Goal: Task Accomplishment & Management: Use online tool/utility

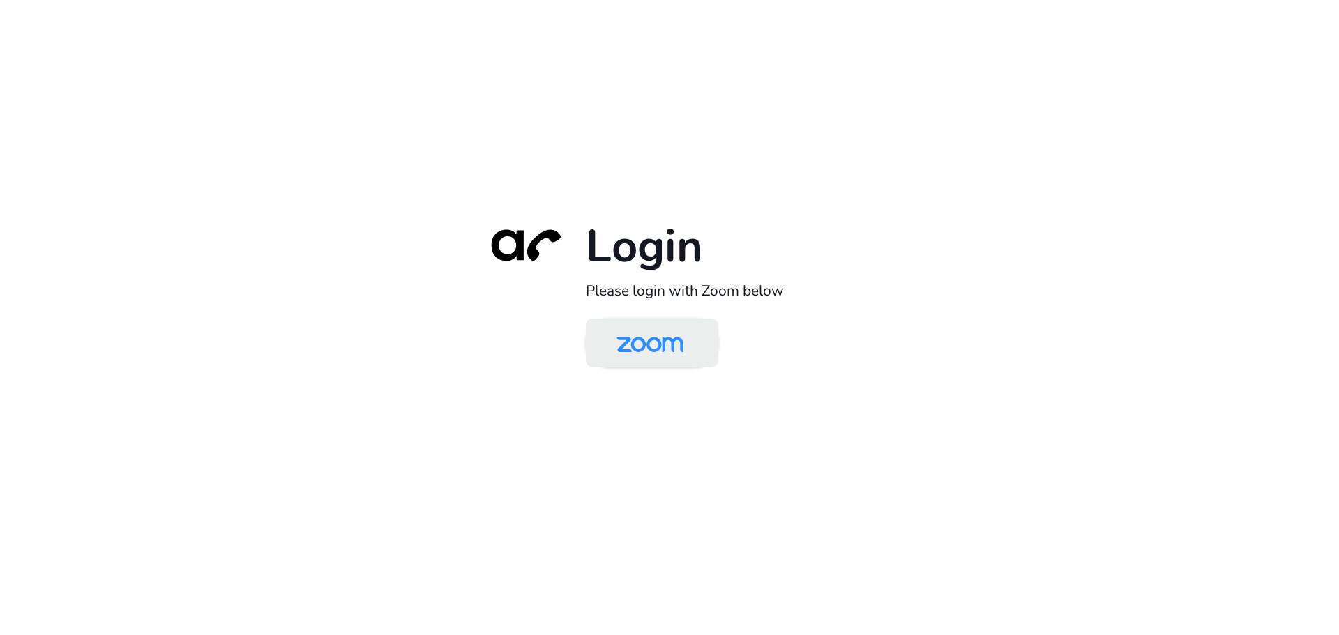
click at [649, 337] on img at bounding box center [650, 343] width 96 height 45
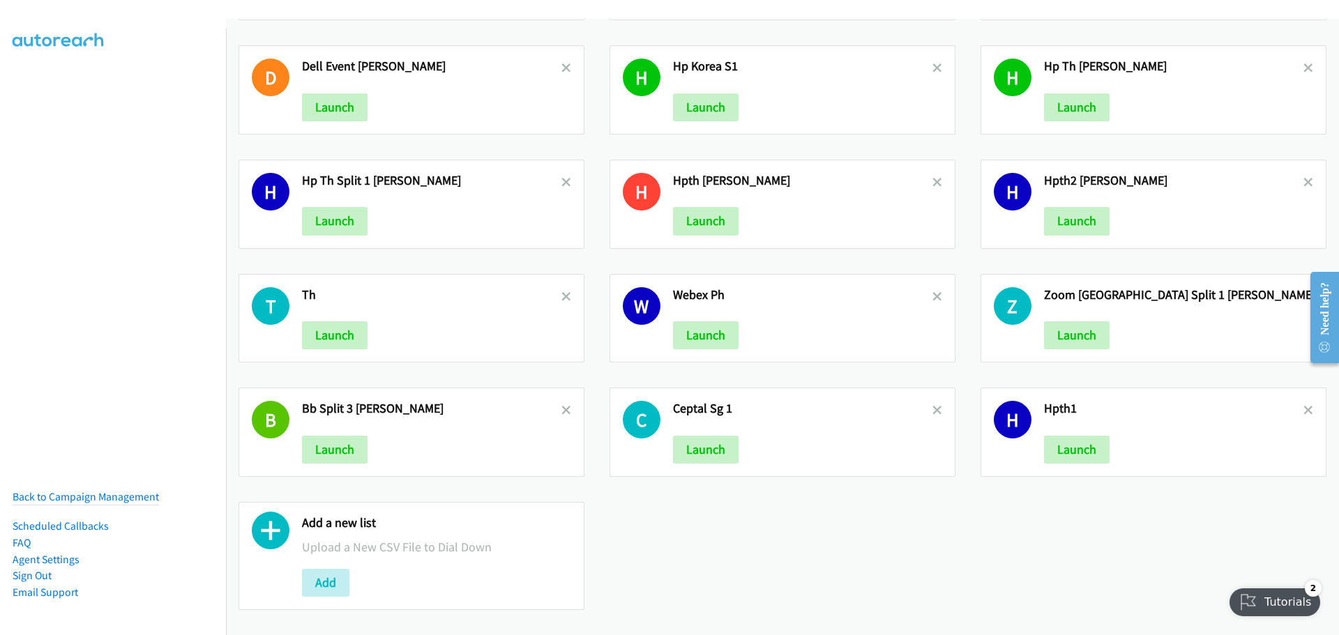
scroll to position [466, 0]
click at [316, 569] on button "Add" at bounding box center [325, 583] width 47 height 28
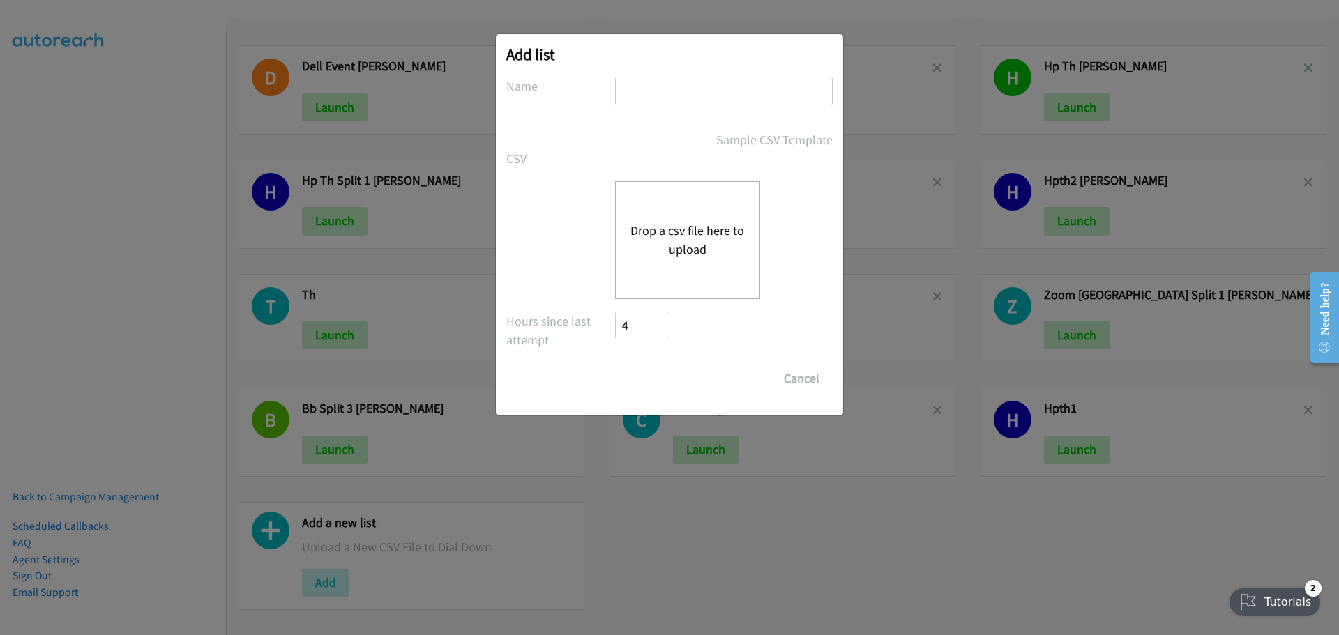
click at [728, 254] on button "Drop a csv file here to upload" at bounding box center [687, 240] width 114 height 38
click at [686, 243] on button "Drop a csv file here to upload" at bounding box center [687, 240] width 114 height 38
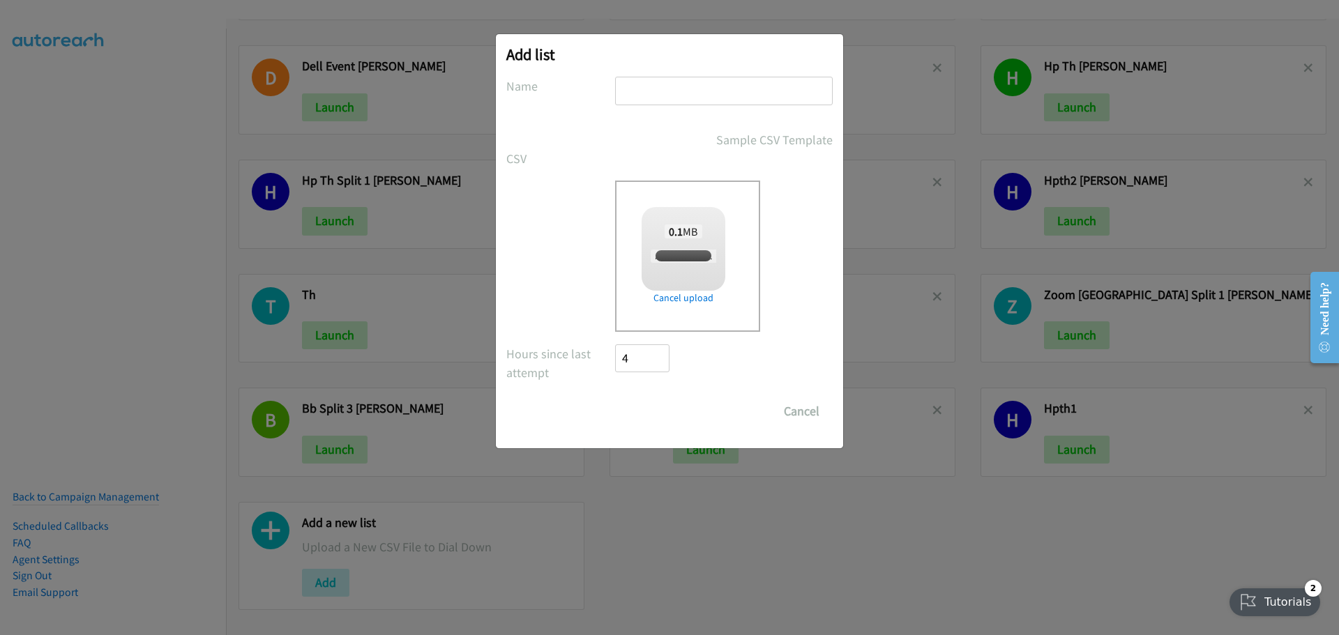
checkbox input "true"
click at [672, 96] on input "text" at bounding box center [724, 91] width 218 height 29
click at [699, 93] on input "Cisco1" at bounding box center [724, 91] width 218 height 29
type input "Cisco1"
click at [646, 412] on input "Save List" at bounding box center [651, 411] width 73 height 28
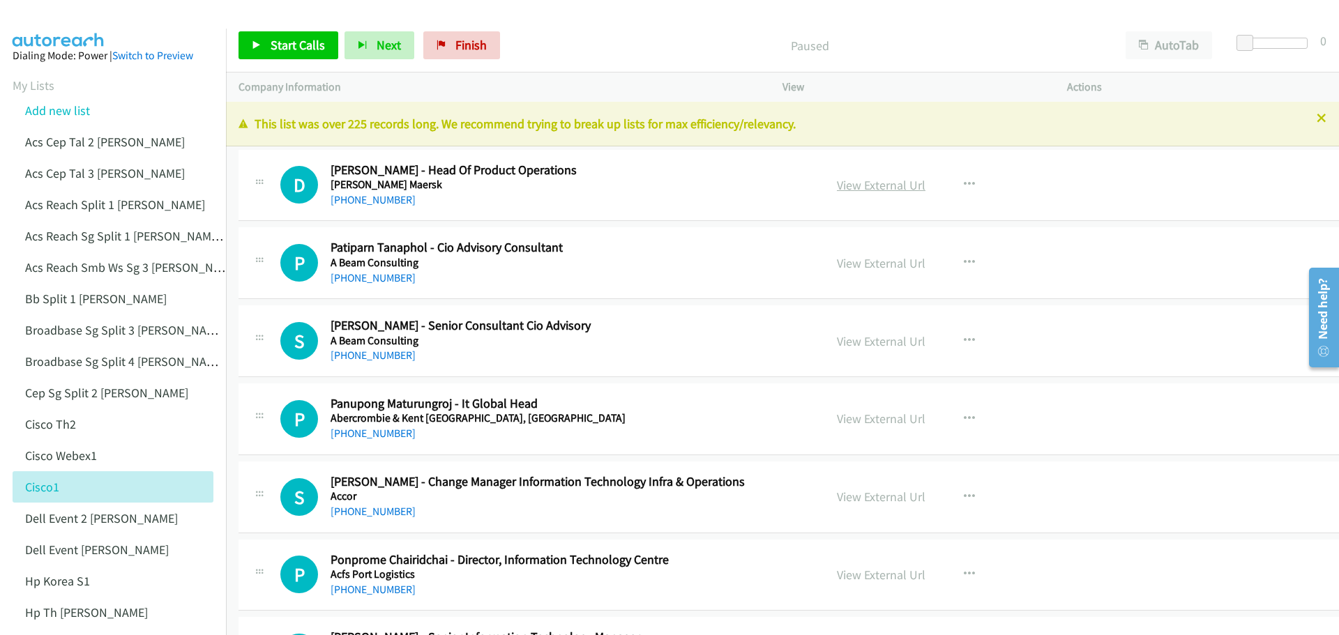
click at [862, 183] on link "View External Url" at bounding box center [881, 185] width 89 height 16
click at [303, 39] on span "Start Calls" at bounding box center [298, 45] width 54 height 16
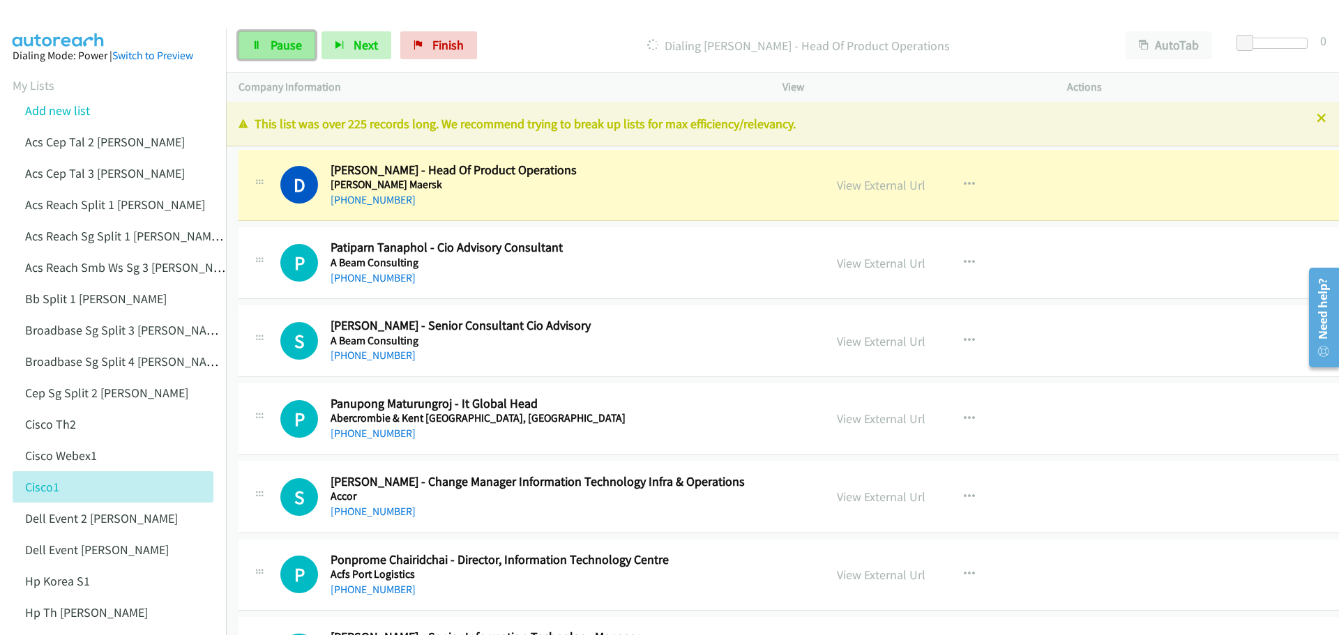
click at [287, 41] on span "Pause" at bounding box center [286, 45] width 31 height 16
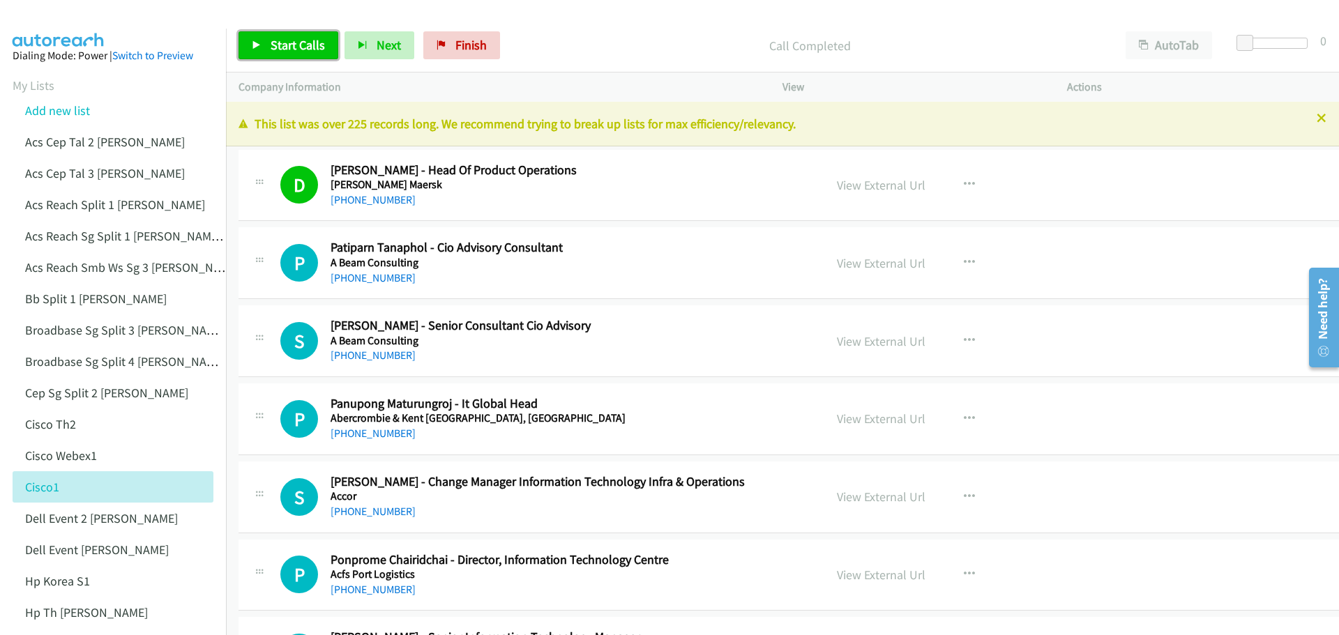
click at [308, 44] on span "Start Calls" at bounding box center [298, 45] width 54 height 16
click at [287, 52] on span "Pause" at bounding box center [286, 45] width 31 height 16
click at [310, 32] on link "Start Calls" at bounding box center [288, 45] width 100 height 28
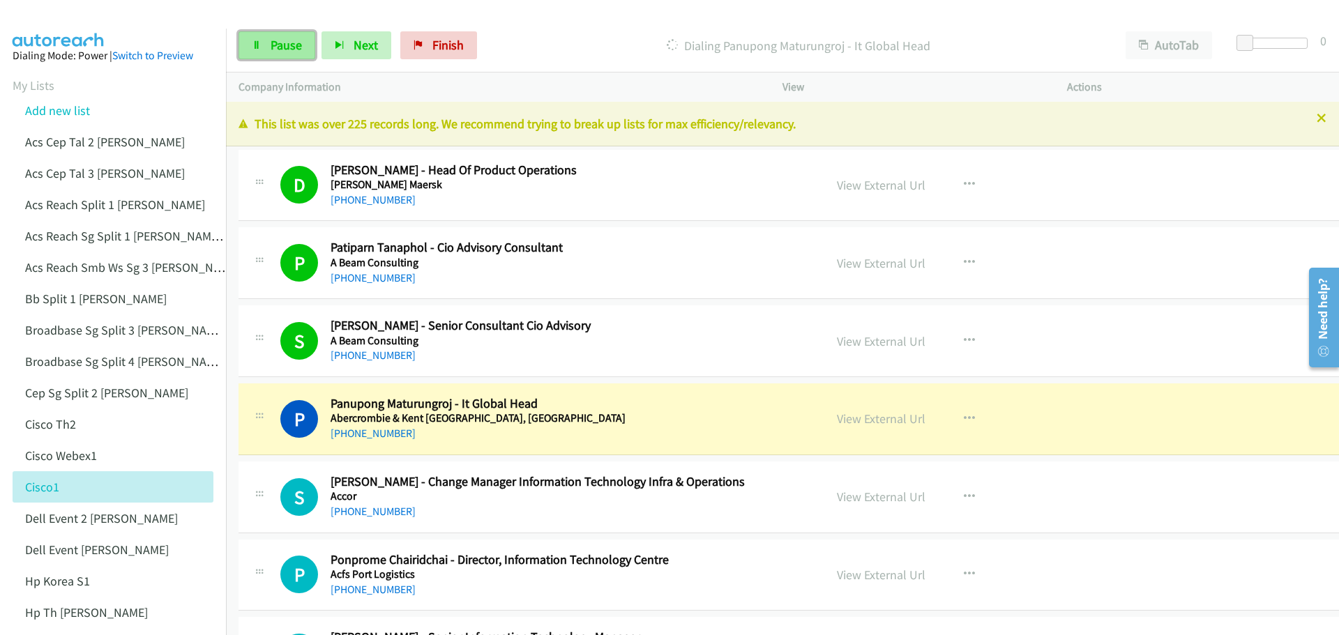
click at [292, 45] on span "Pause" at bounding box center [286, 45] width 31 height 16
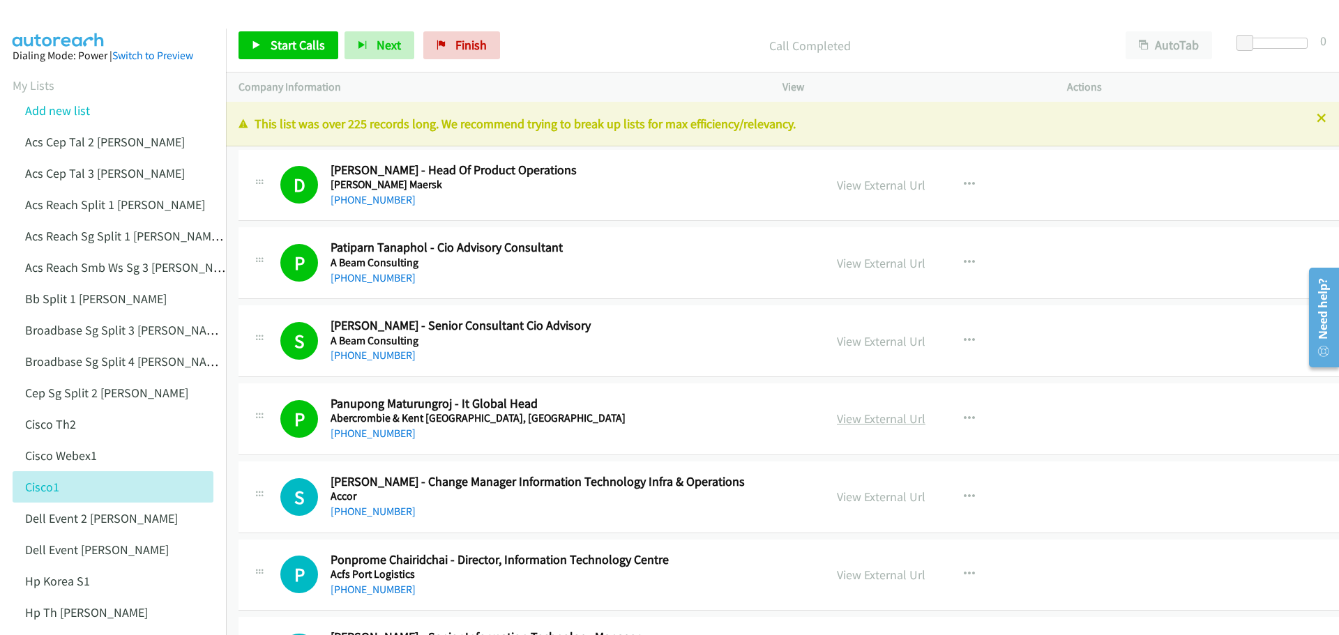
click at [837, 419] on link "View External Url" at bounding box center [881, 419] width 89 height 16
click at [285, 39] on span "Start Calls" at bounding box center [298, 45] width 54 height 16
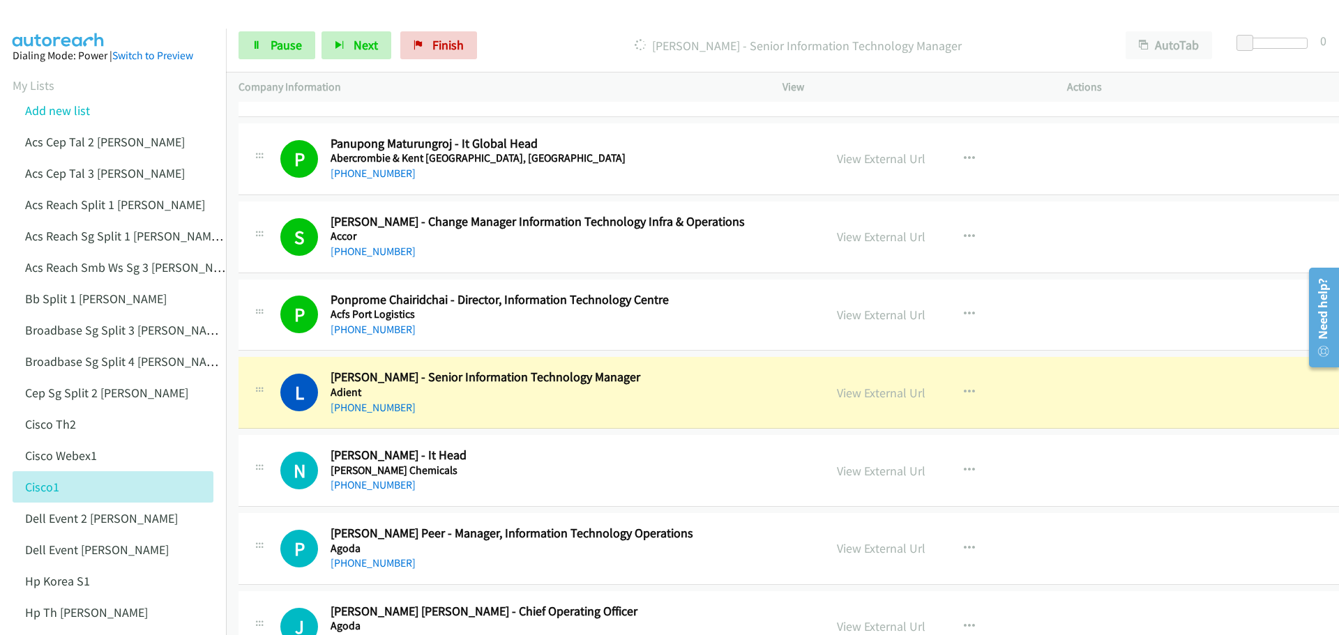
scroll to position [279, 0]
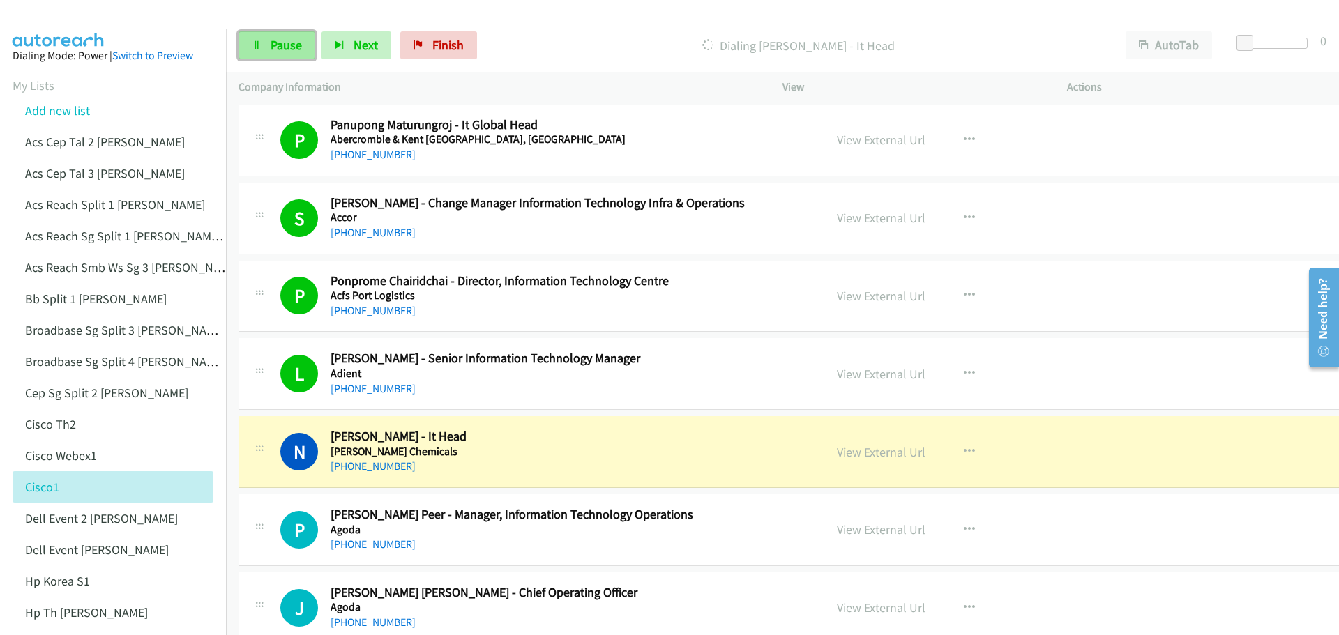
click at [280, 36] on link "Pause" at bounding box center [276, 45] width 77 height 28
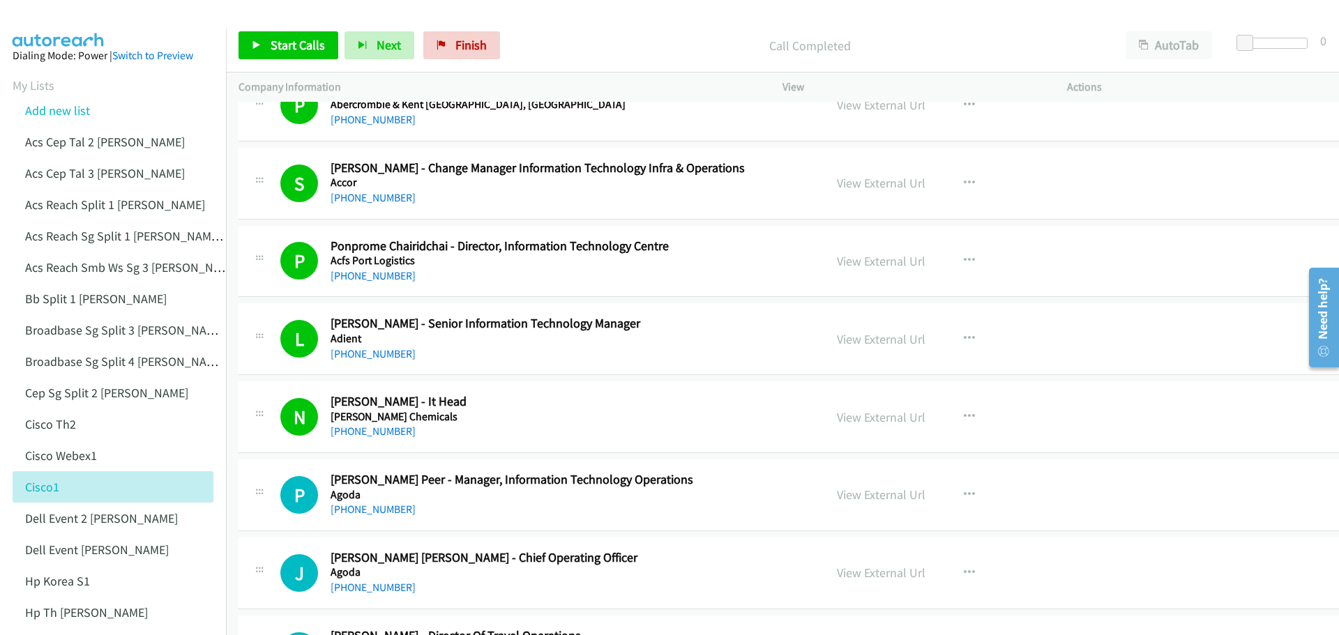
scroll to position [349, 0]
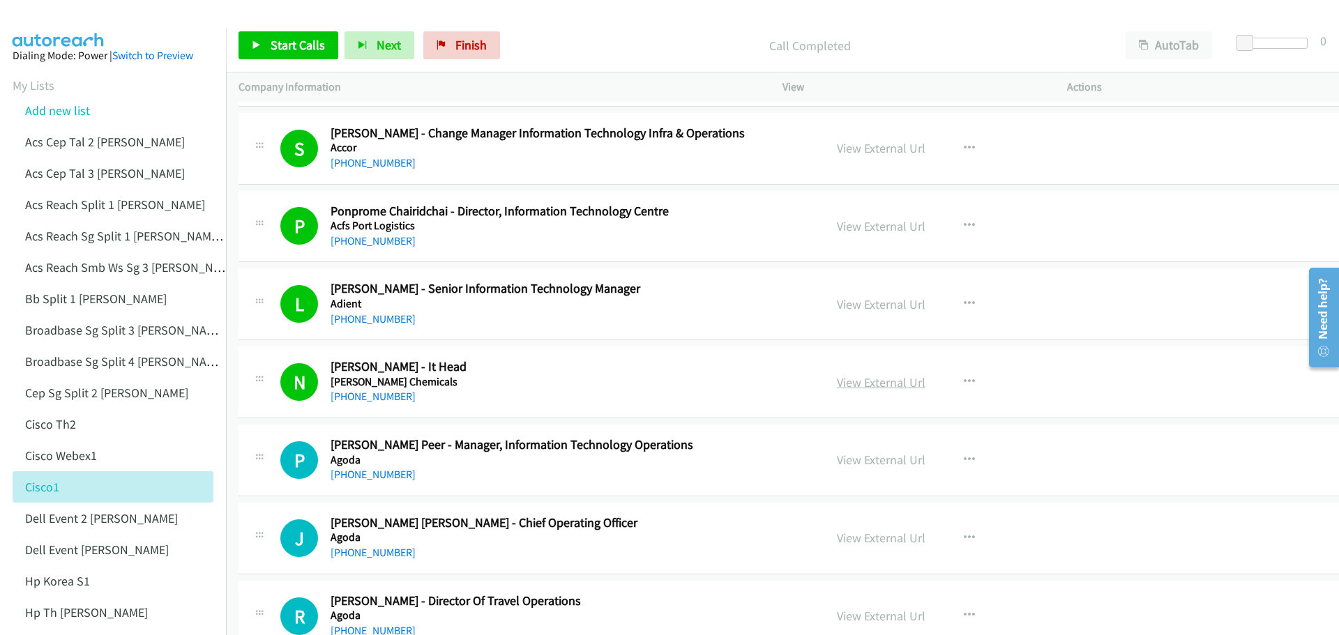
click at [851, 387] on link "View External Url" at bounding box center [881, 382] width 89 height 16
click at [301, 41] on span "Start Calls" at bounding box center [298, 45] width 54 height 16
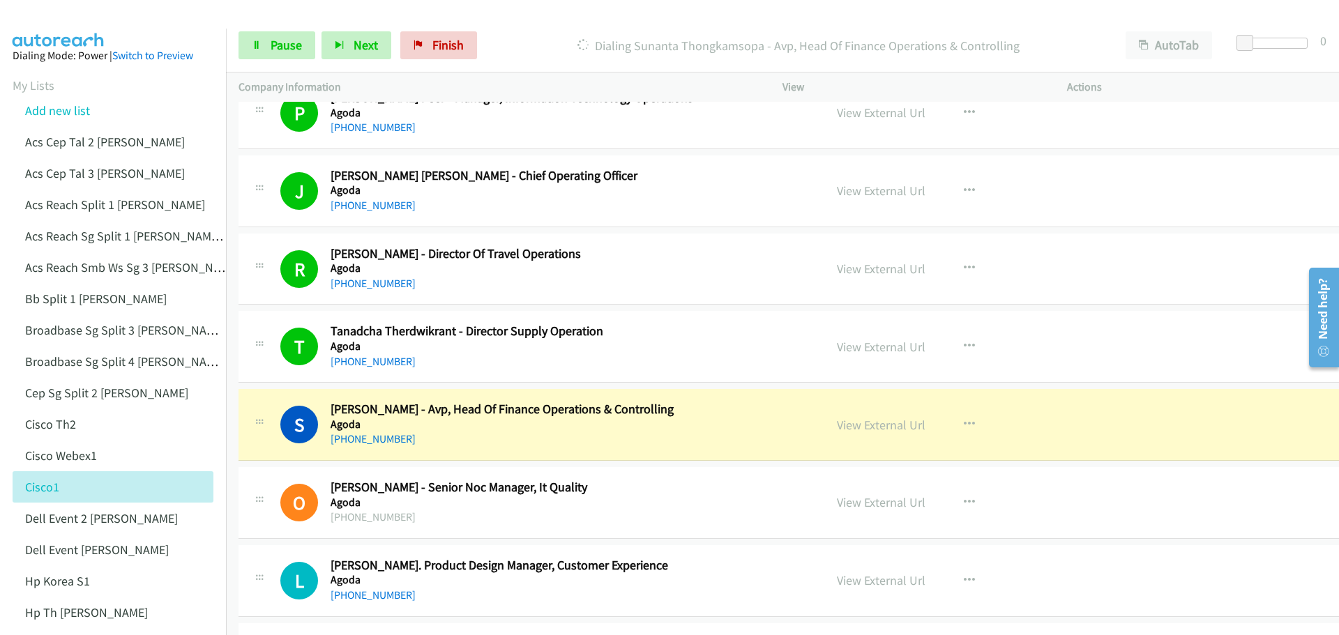
scroll to position [697, 0]
click at [298, 50] on span "Pause" at bounding box center [286, 45] width 31 height 16
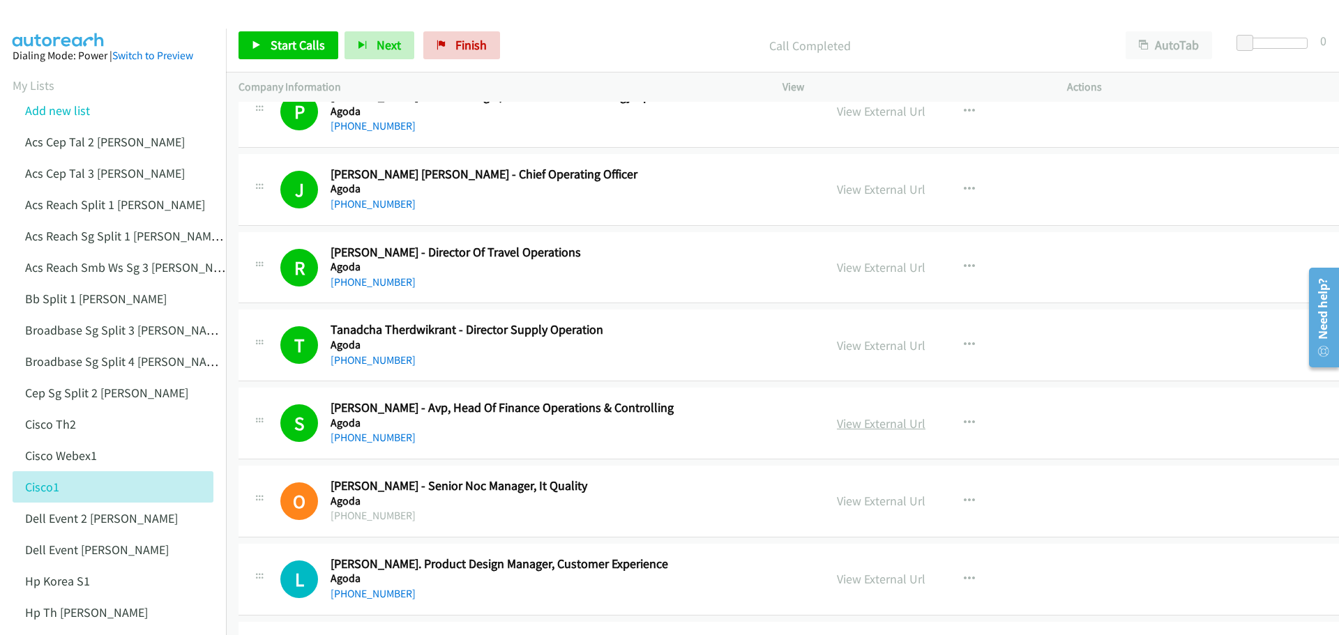
click at [856, 421] on link "View External Url" at bounding box center [881, 424] width 89 height 16
click at [305, 37] on span "Start Calls" at bounding box center [298, 45] width 54 height 16
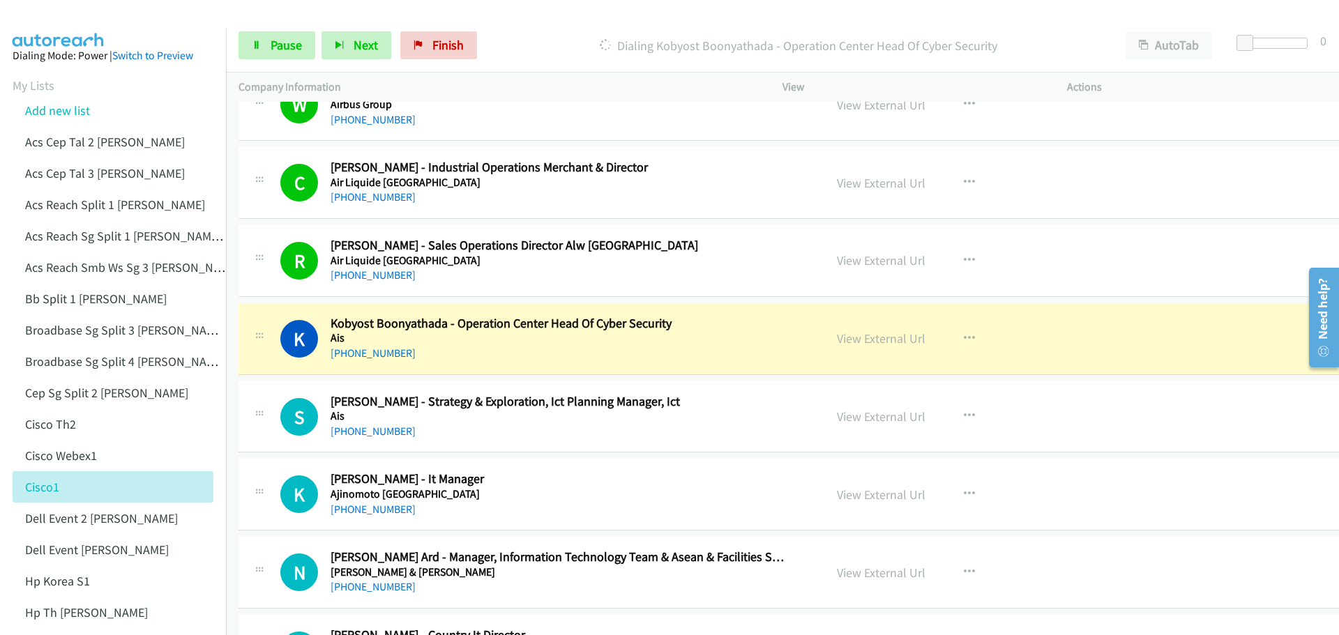
scroll to position [1813, 0]
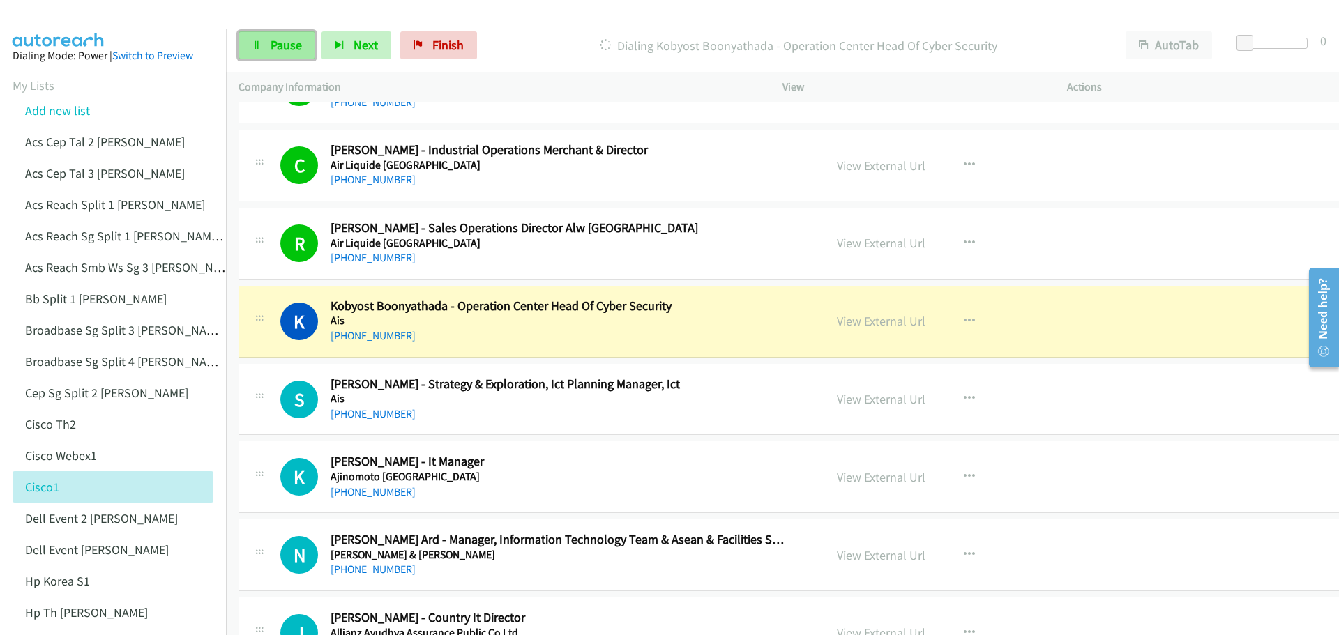
click at [278, 45] on span "Pause" at bounding box center [286, 45] width 31 height 16
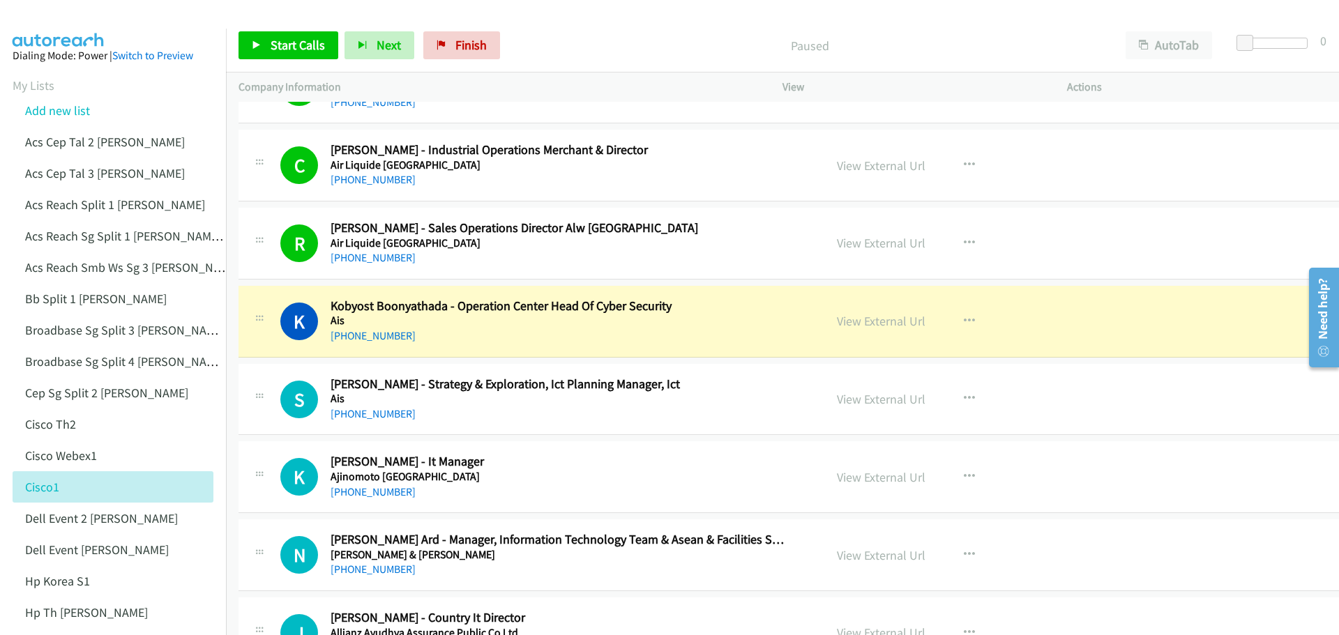
click at [781, 38] on p "Paused" at bounding box center [810, 45] width 582 height 19
click at [865, 321] on link "View External Url" at bounding box center [881, 321] width 89 height 16
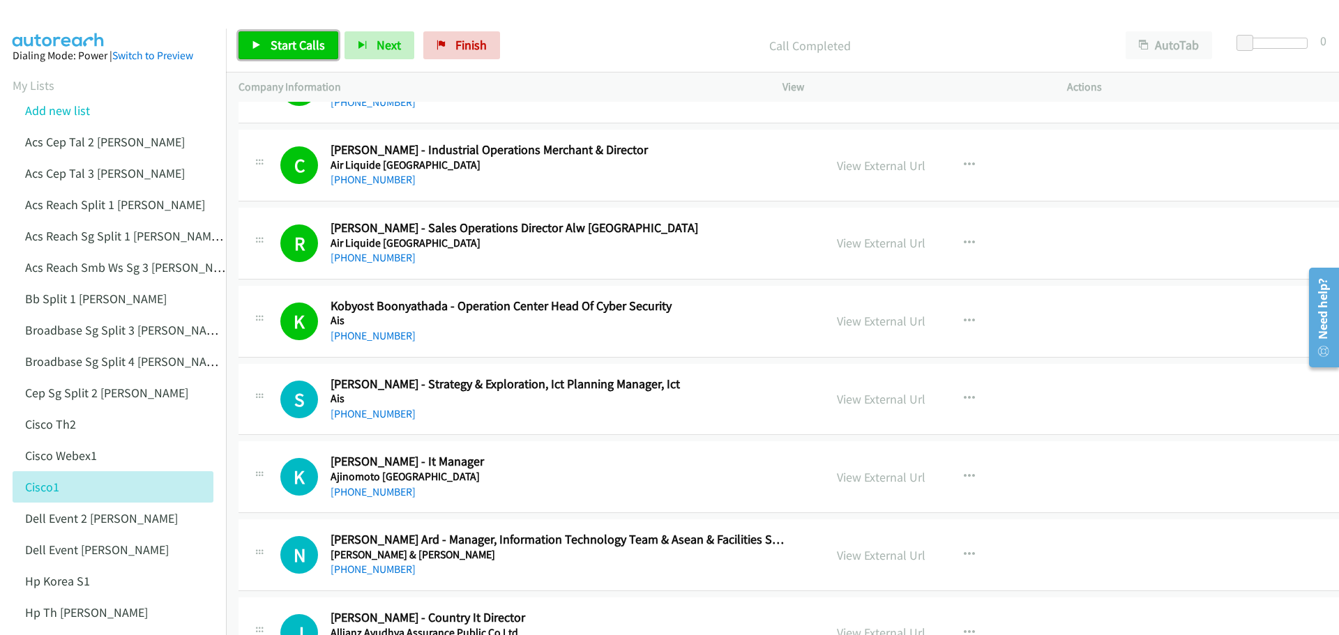
click at [305, 47] on span "Start Calls" at bounding box center [298, 45] width 54 height 16
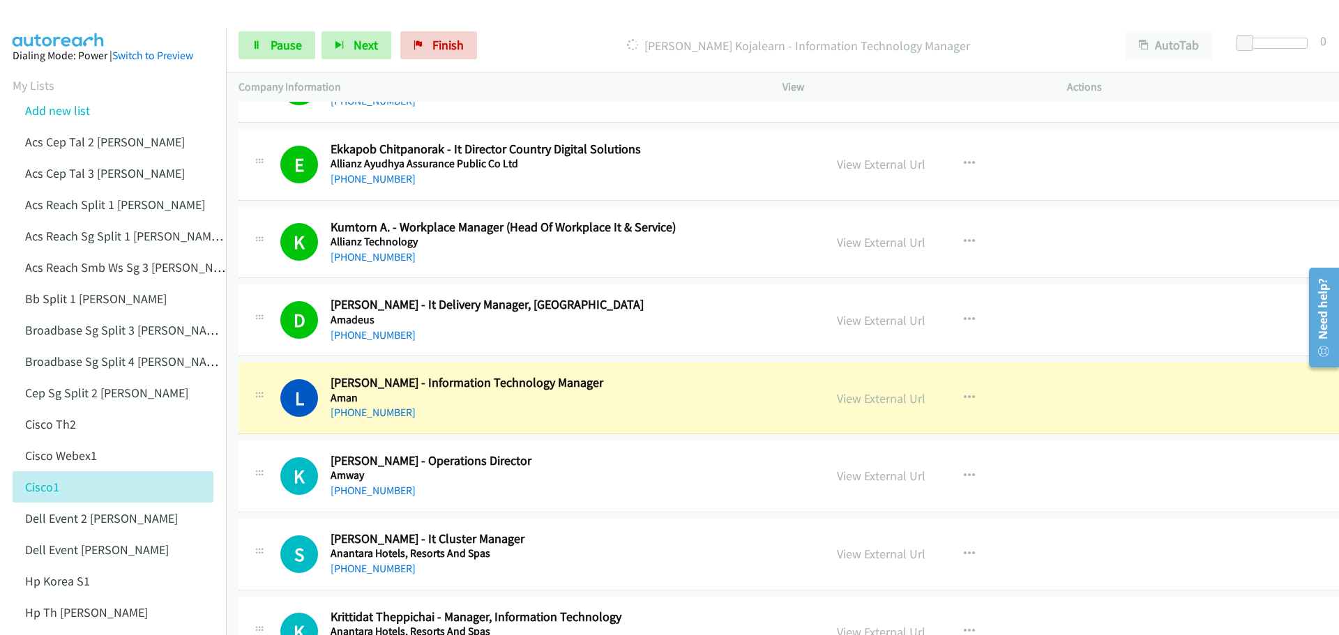
scroll to position [2441, 0]
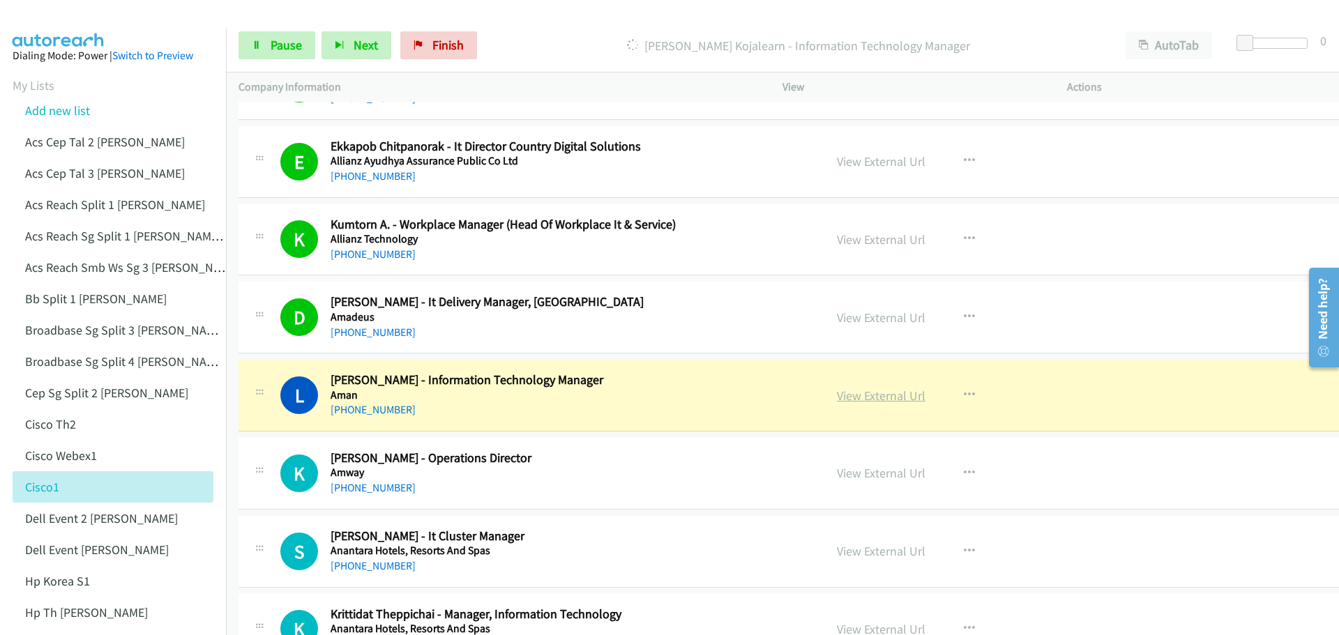
click at [841, 396] on link "View External Url" at bounding box center [881, 396] width 89 height 16
click at [271, 45] on span "Pause" at bounding box center [286, 45] width 31 height 16
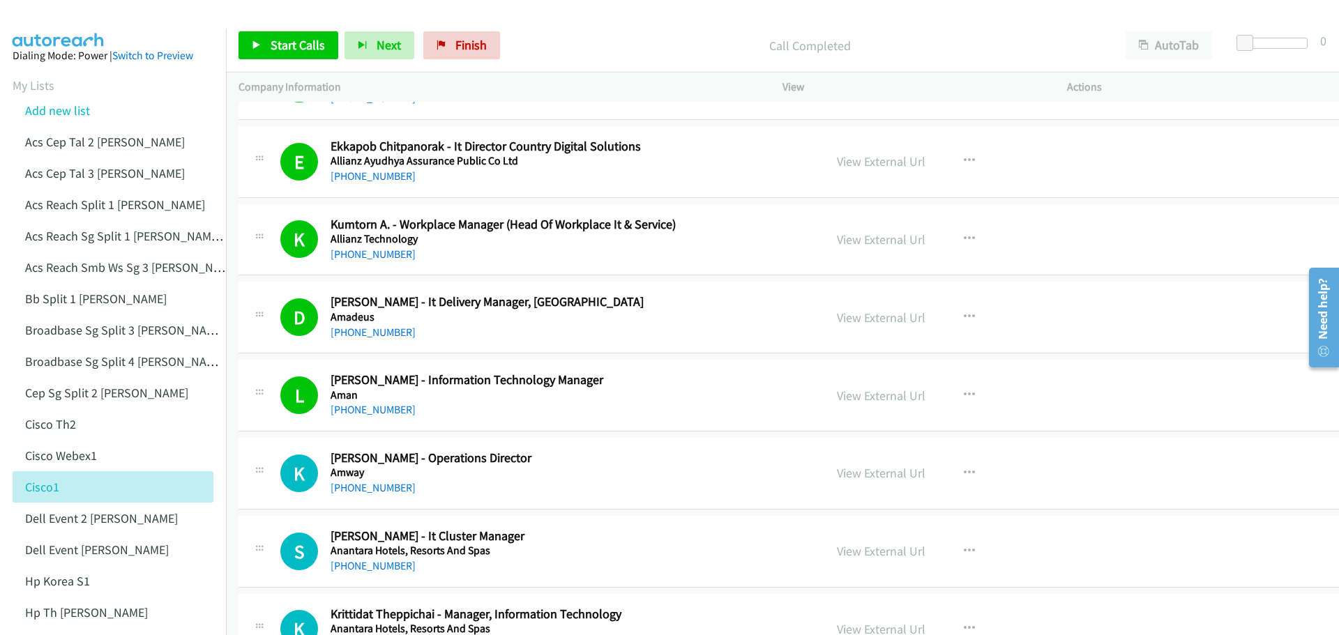
click at [293, 24] on div "Start Calls Pause Next Finish Call Completed AutoTab AutoTab 0" at bounding box center [782, 46] width 1113 height 54
click at [294, 46] on span "Start Calls" at bounding box center [298, 45] width 54 height 16
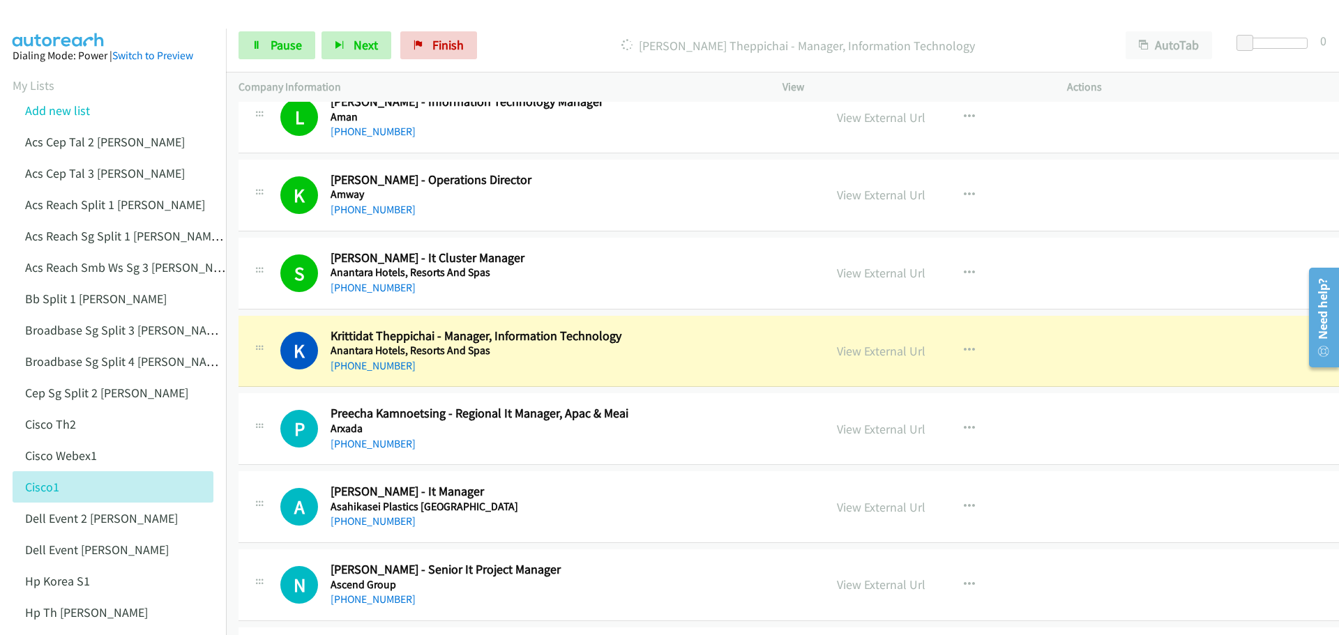
scroll to position [2719, 0]
click at [280, 49] on span "Pause" at bounding box center [286, 45] width 31 height 16
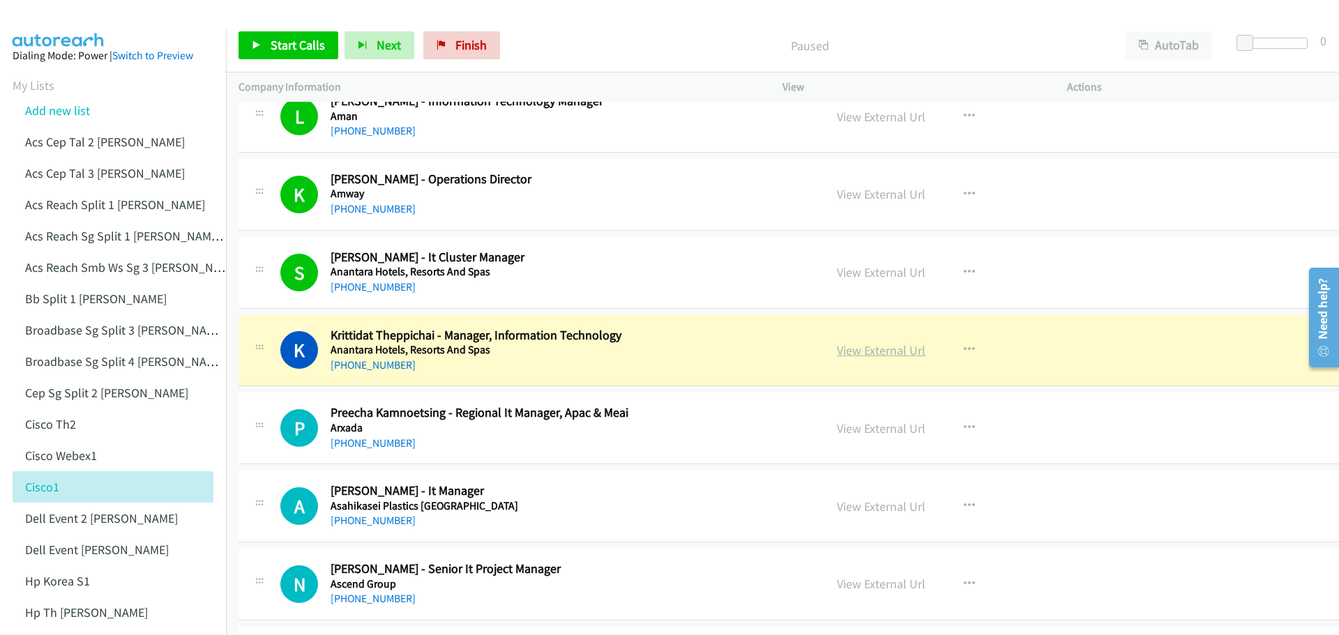
click at [845, 351] on link "View External Url" at bounding box center [881, 350] width 89 height 16
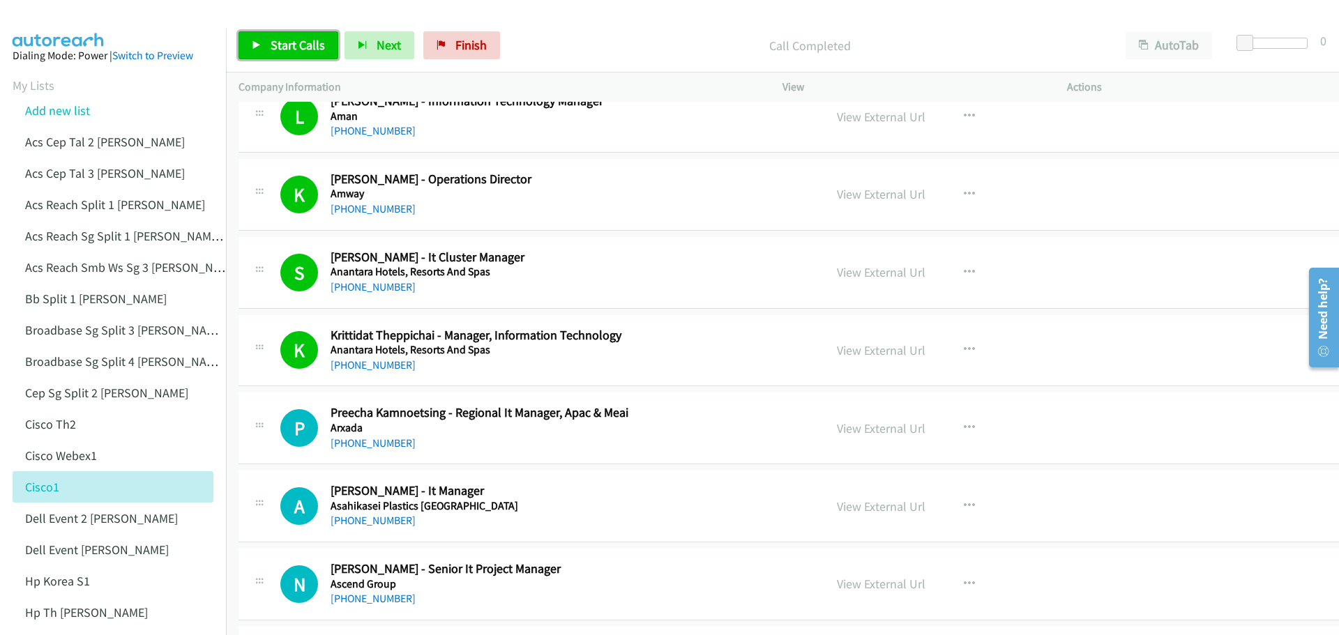
click at [307, 49] on span "Start Calls" at bounding box center [298, 45] width 54 height 16
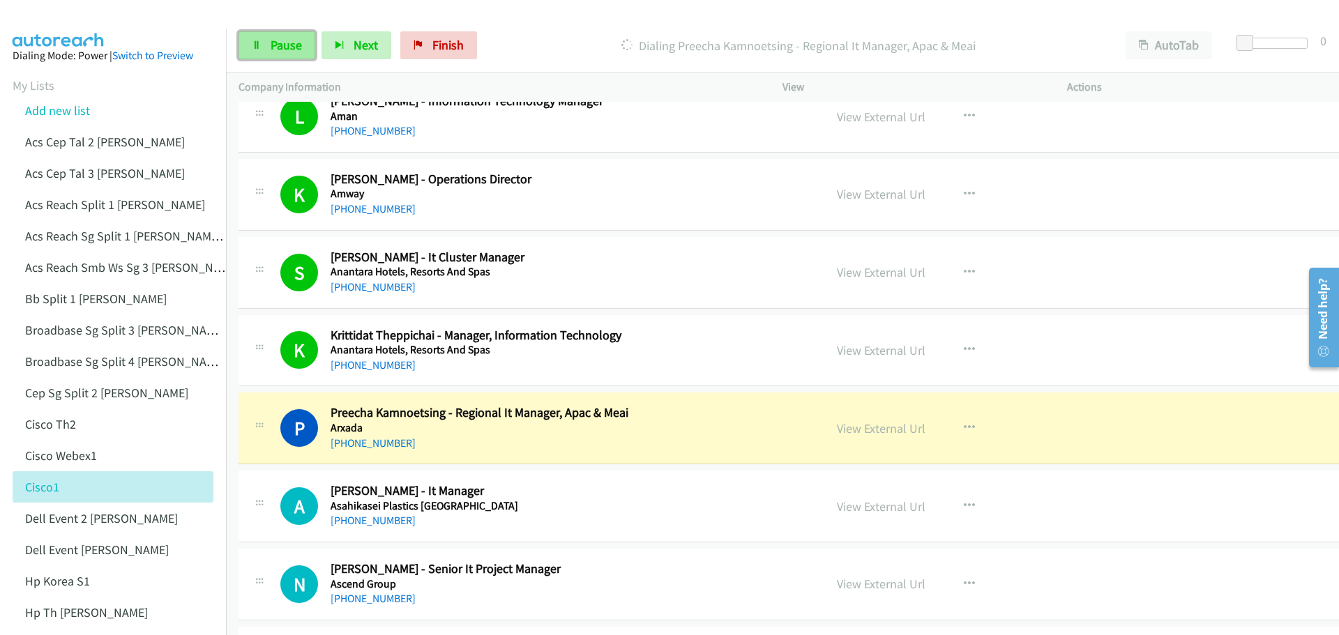
click at [272, 43] on span "Pause" at bounding box center [286, 45] width 31 height 16
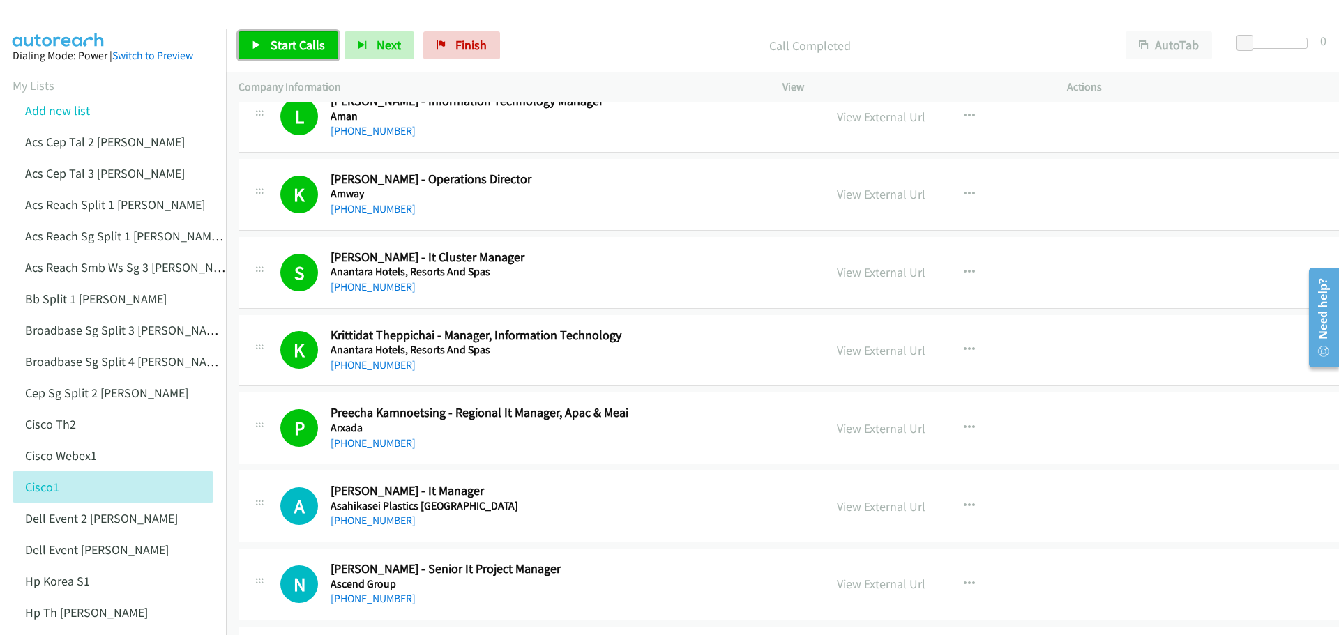
click at [289, 33] on link "Start Calls" at bounding box center [288, 45] width 100 height 28
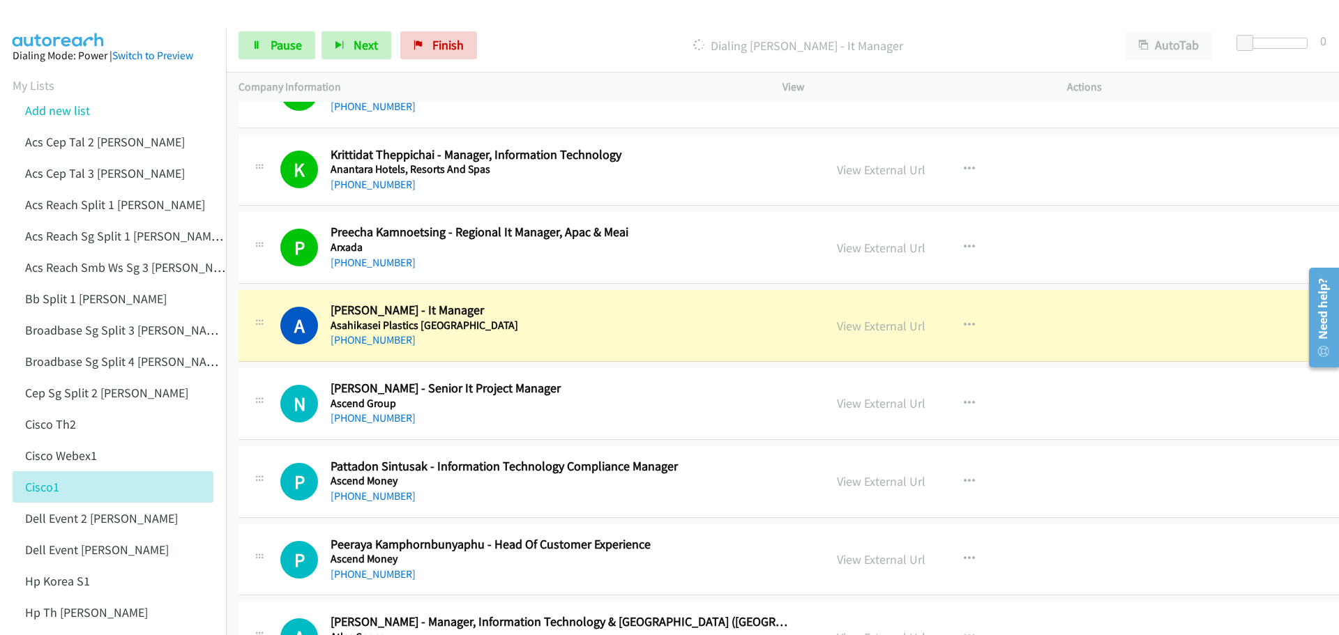
scroll to position [2929, 0]
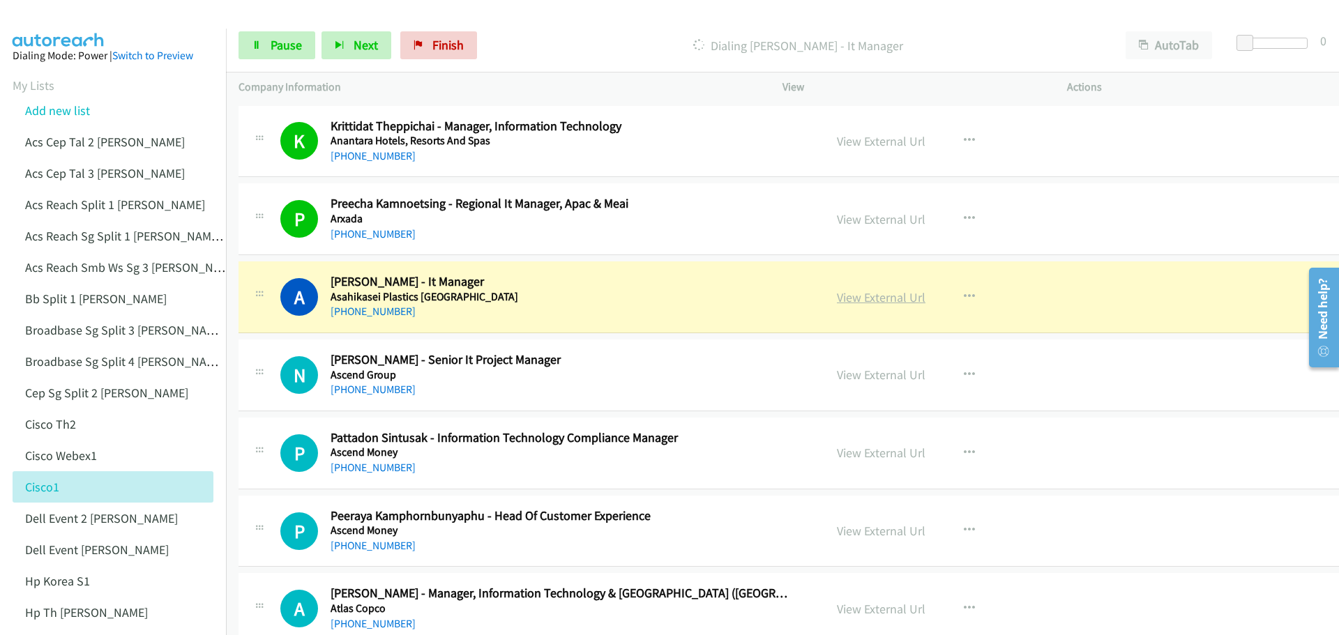
click at [847, 297] on link "View External Url" at bounding box center [881, 297] width 89 height 16
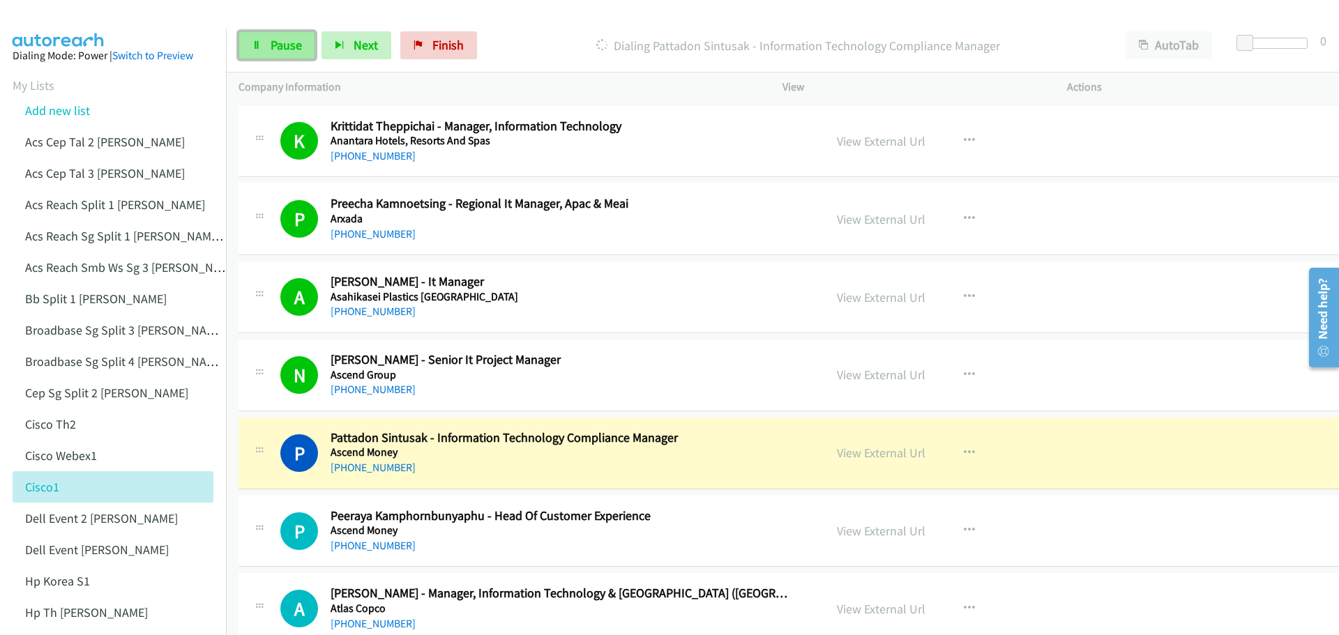
click at [294, 46] on span "Pause" at bounding box center [286, 45] width 31 height 16
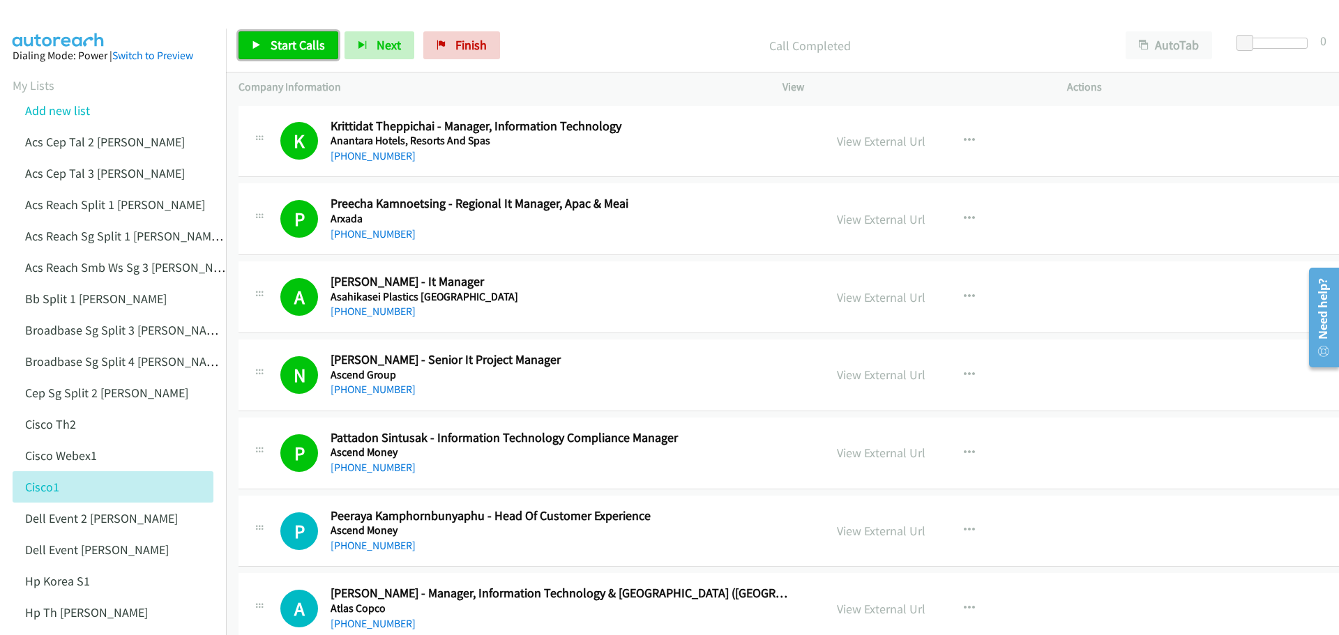
click at [303, 45] on span "Start Calls" at bounding box center [298, 45] width 54 height 16
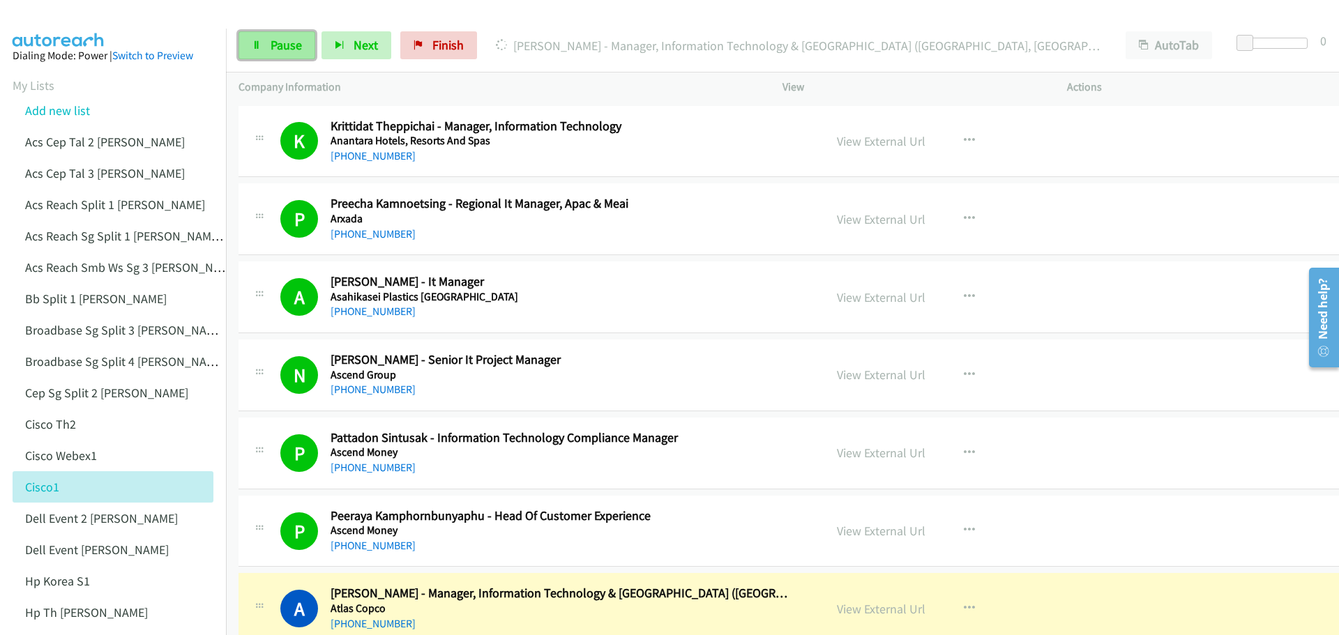
click at [273, 47] on span "Pause" at bounding box center [286, 45] width 31 height 16
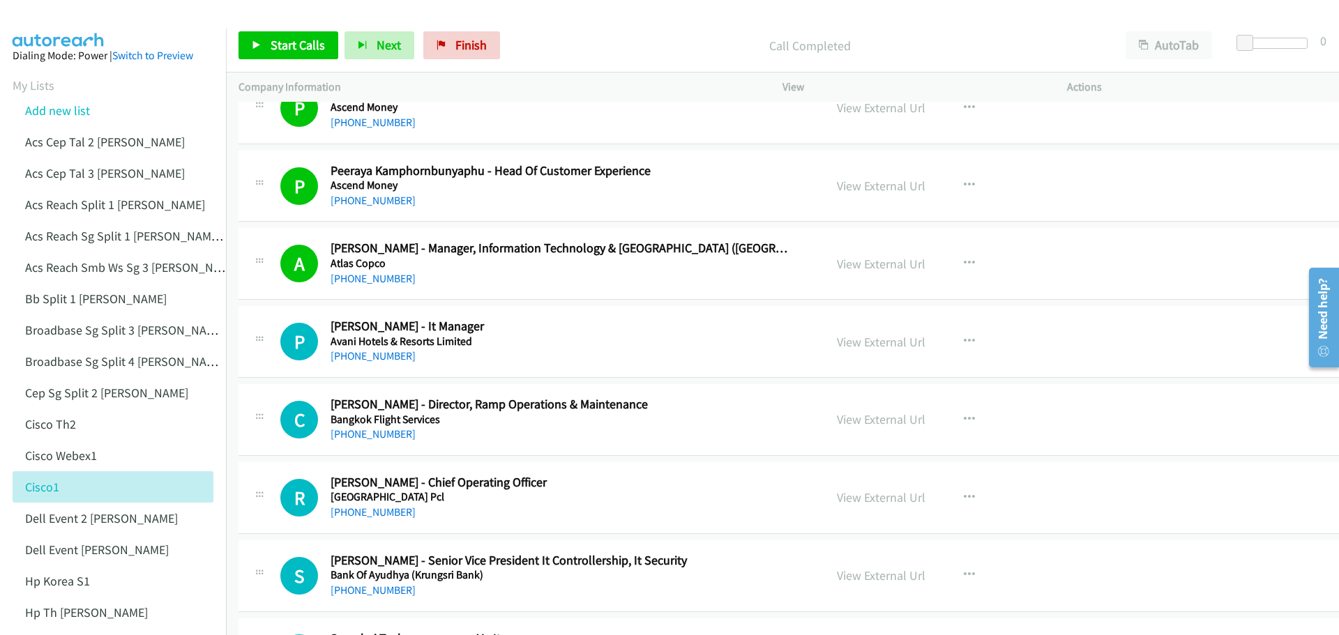
scroll to position [3277, 0]
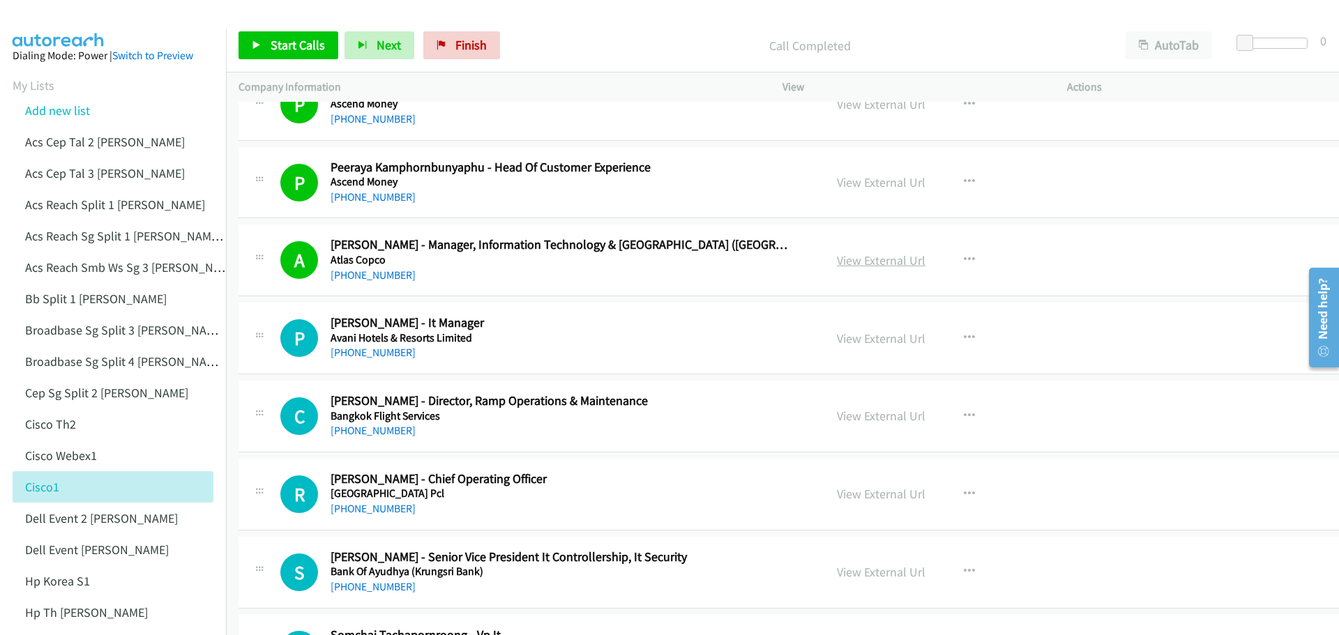
click at [856, 265] on link "View External Url" at bounding box center [881, 260] width 89 height 16
click at [298, 40] on span "Start Calls" at bounding box center [298, 45] width 54 height 16
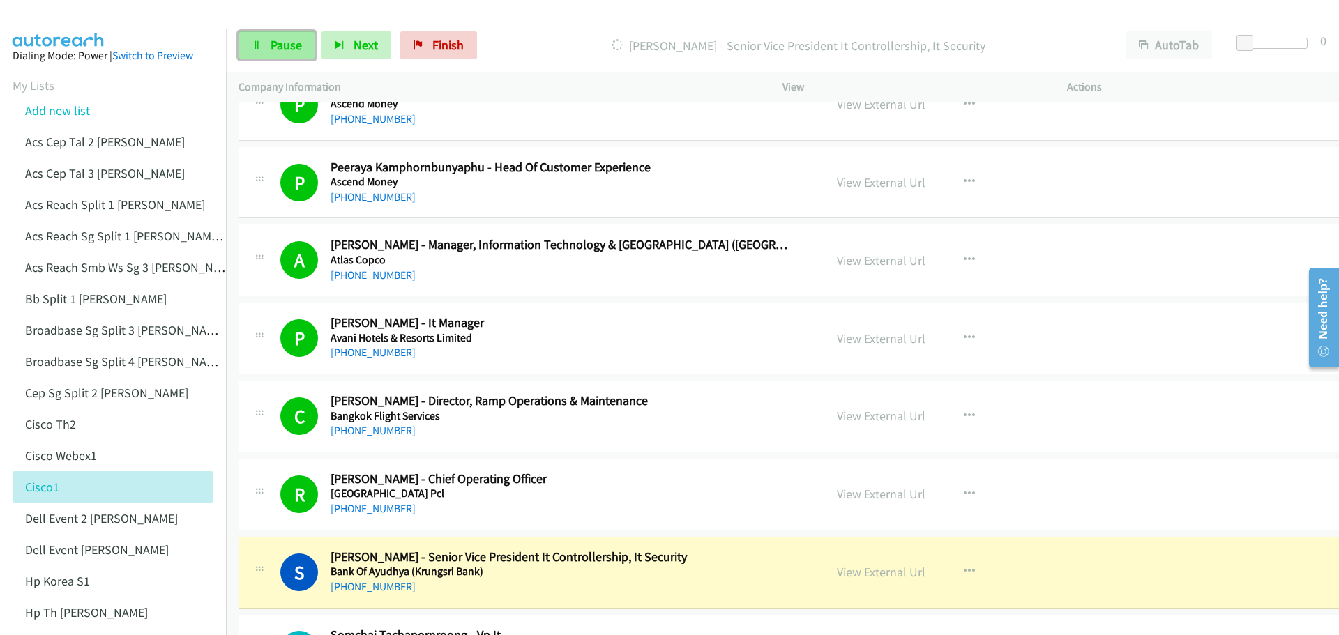
click at [298, 47] on span "Pause" at bounding box center [286, 45] width 31 height 16
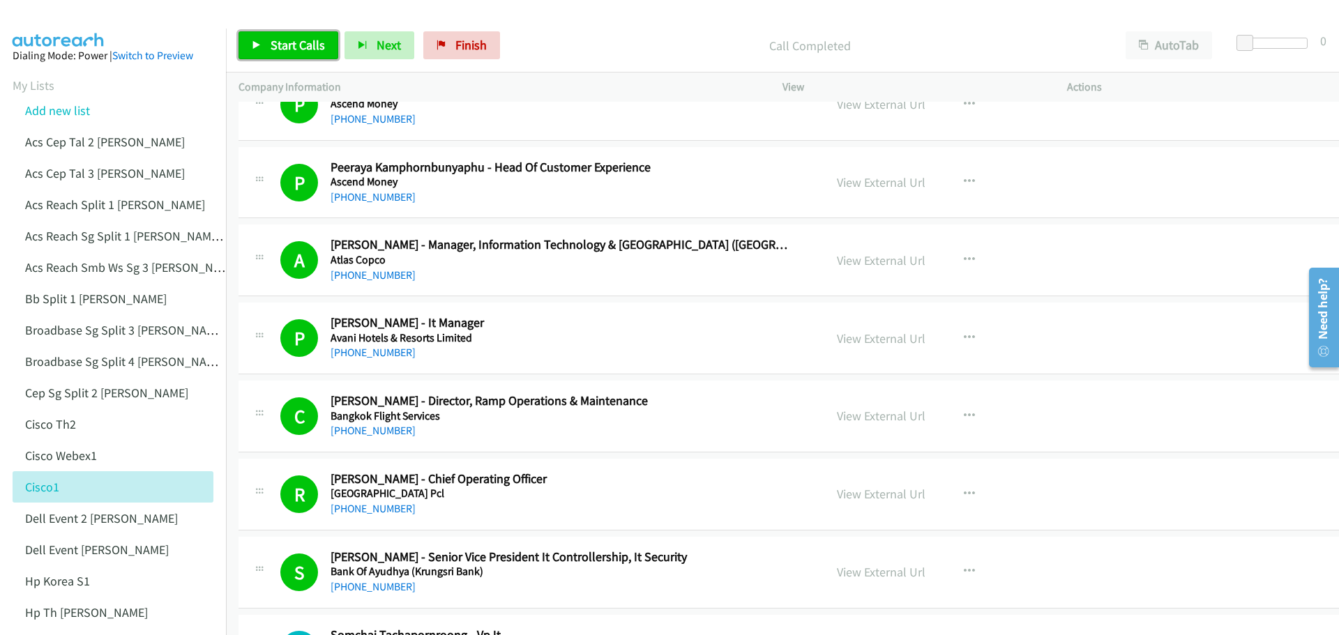
click at [289, 50] on span "Start Calls" at bounding box center [298, 45] width 54 height 16
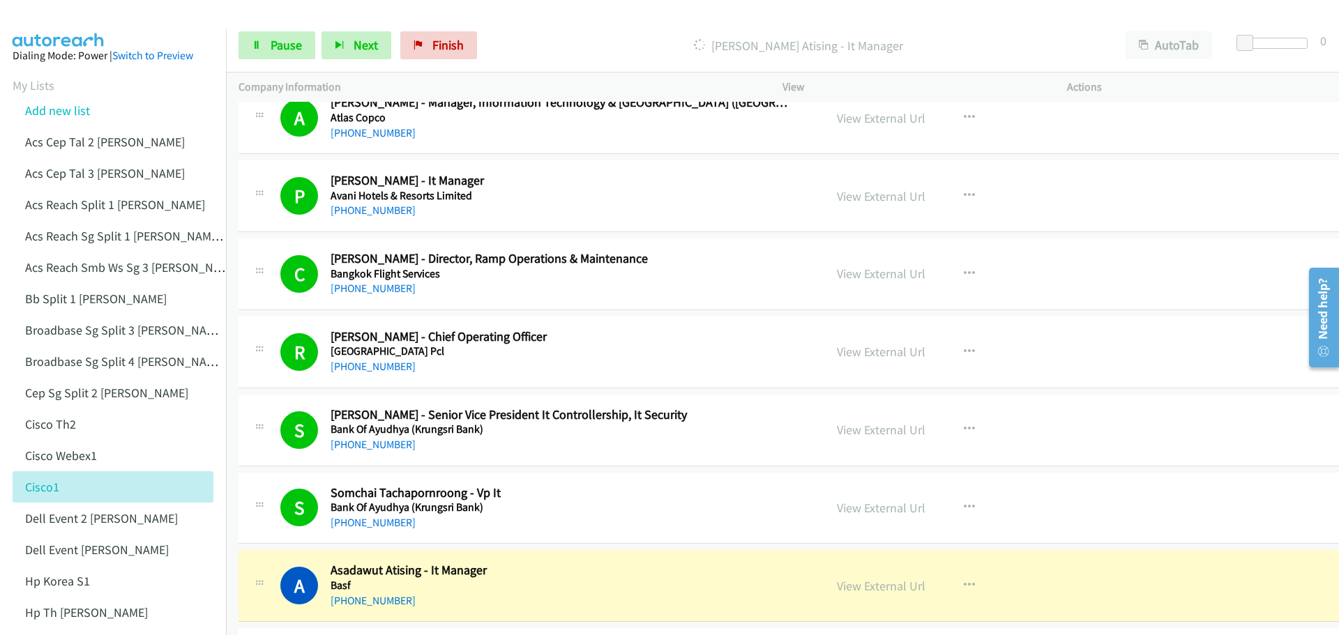
scroll to position [3487, 0]
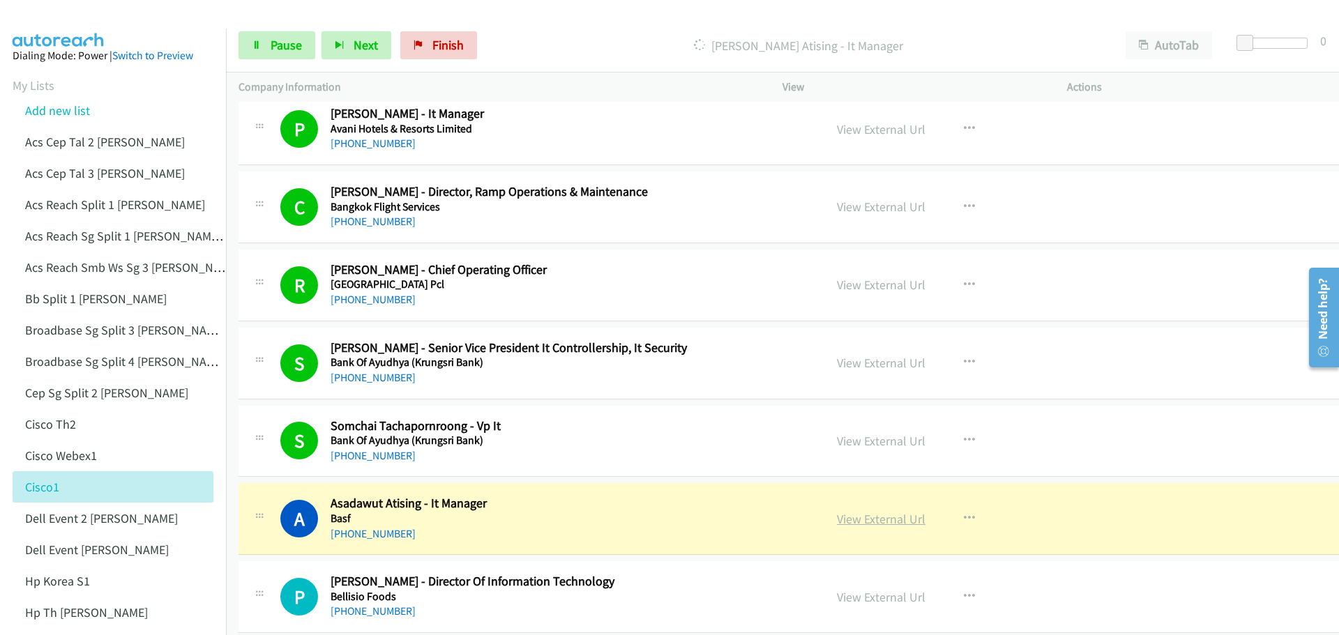
click at [874, 522] on link "View External Url" at bounding box center [881, 519] width 89 height 16
click at [291, 37] on span "Pause" at bounding box center [286, 45] width 31 height 16
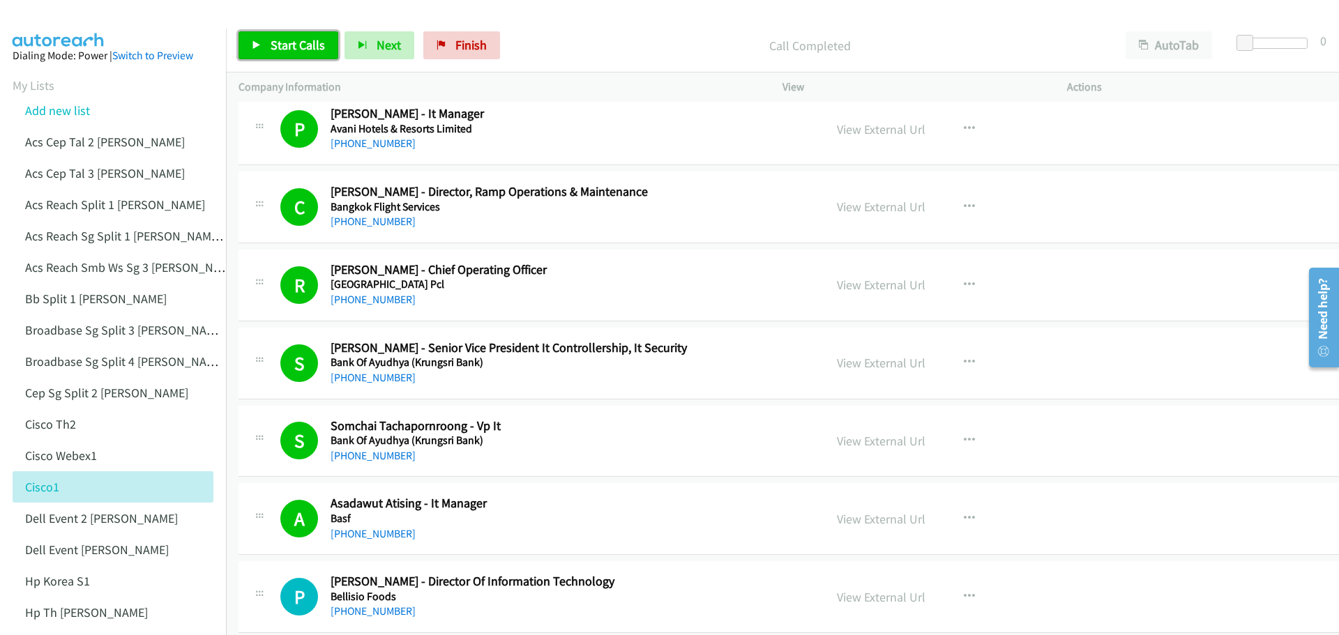
click at [298, 41] on span "Start Calls" at bounding box center [298, 45] width 54 height 16
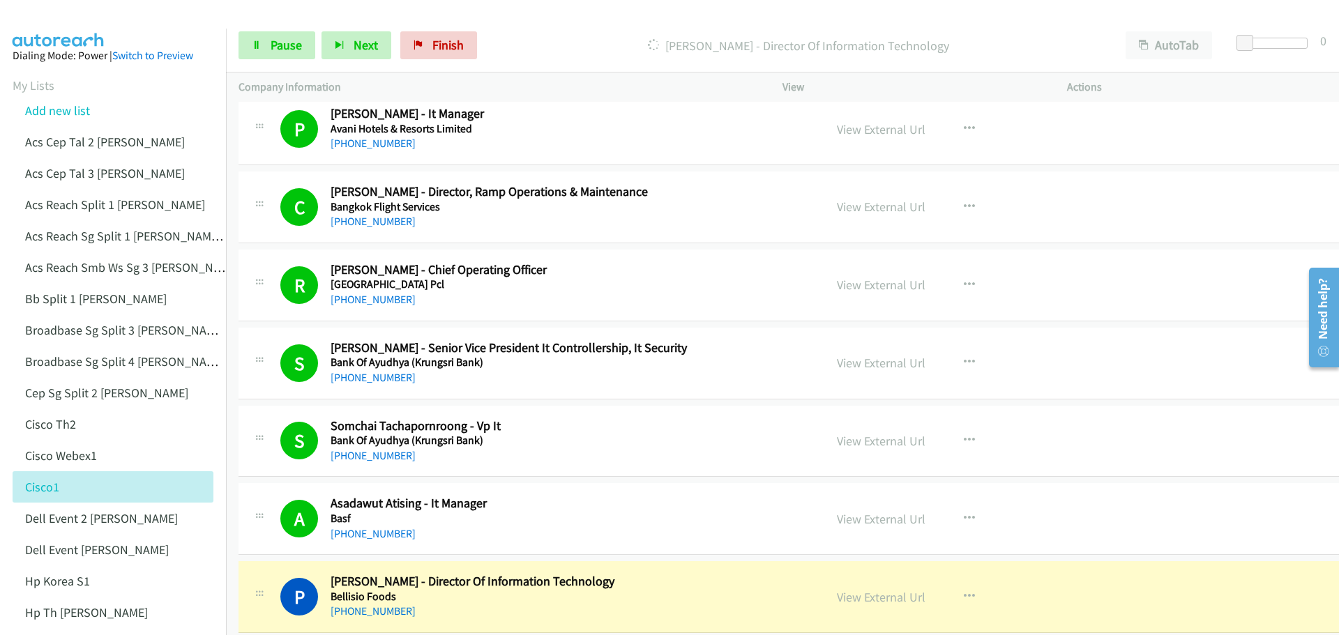
scroll to position [3556, 0]
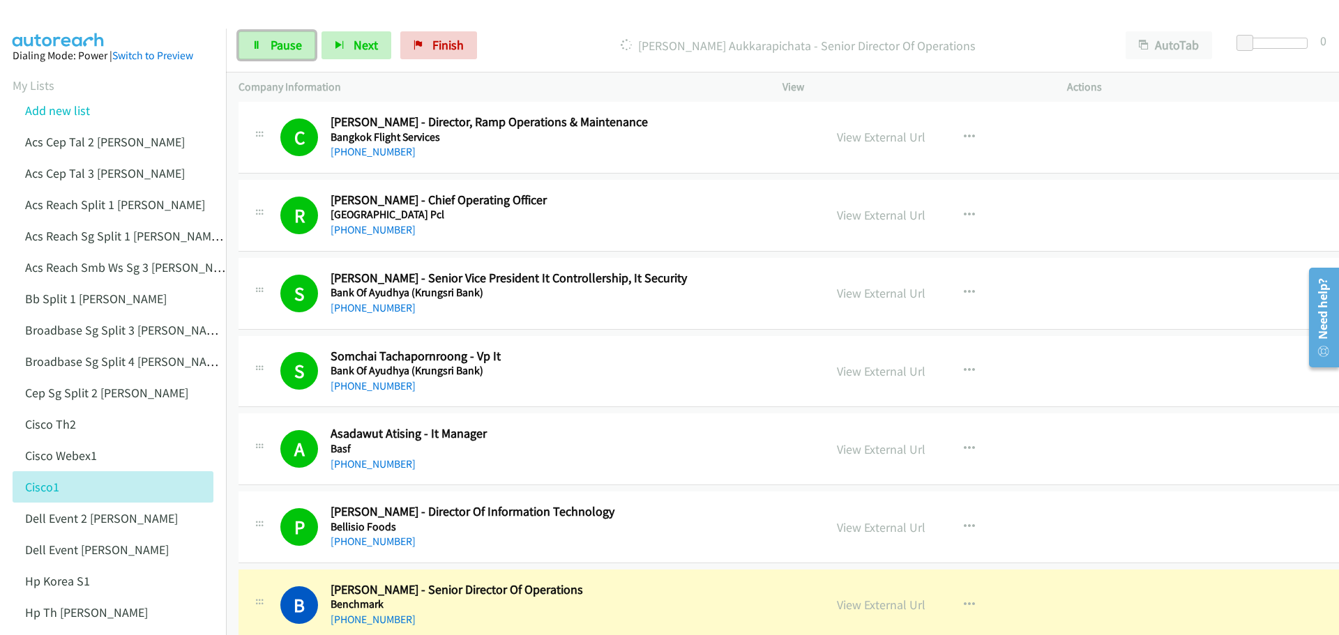
drag, startPoint x: 291, startPoint y: 53, endPoint x: 487, endPoint y: 11, distance: 201.0
click at [291, 53] on link "Pause" at bounding box center [276, 45] width 77 height 28
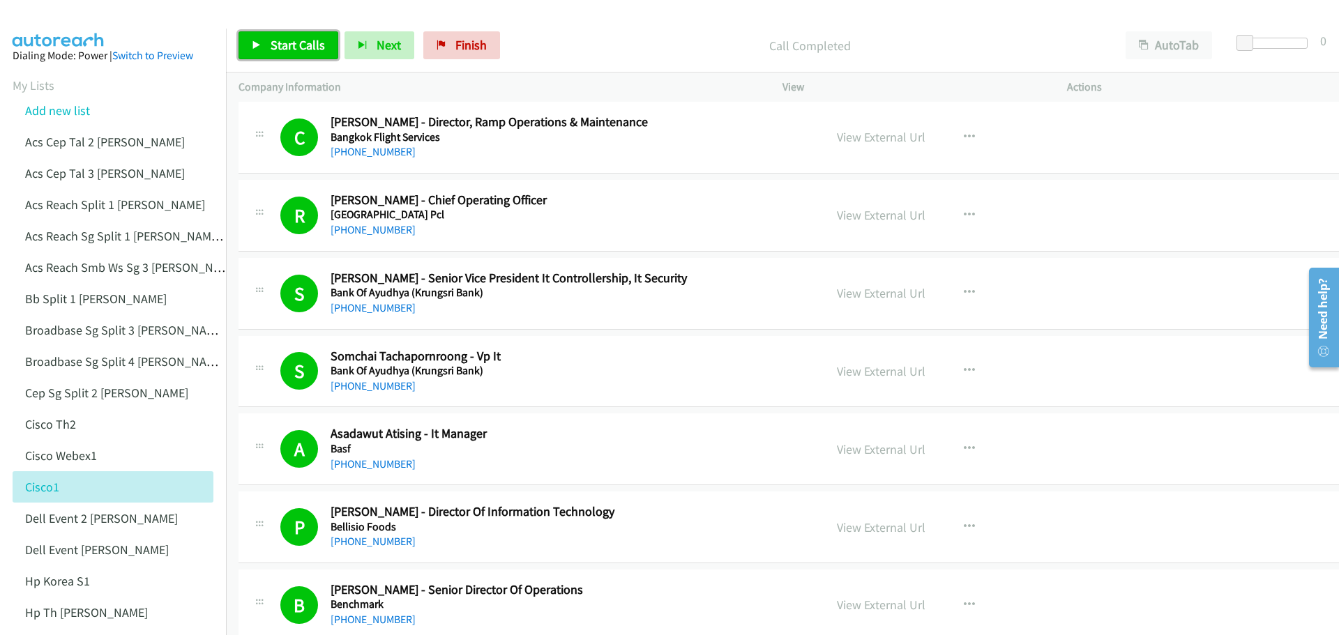
click at [300, 31] on link "Start Calls" at bounding box center [288, 45] width 100 height 28
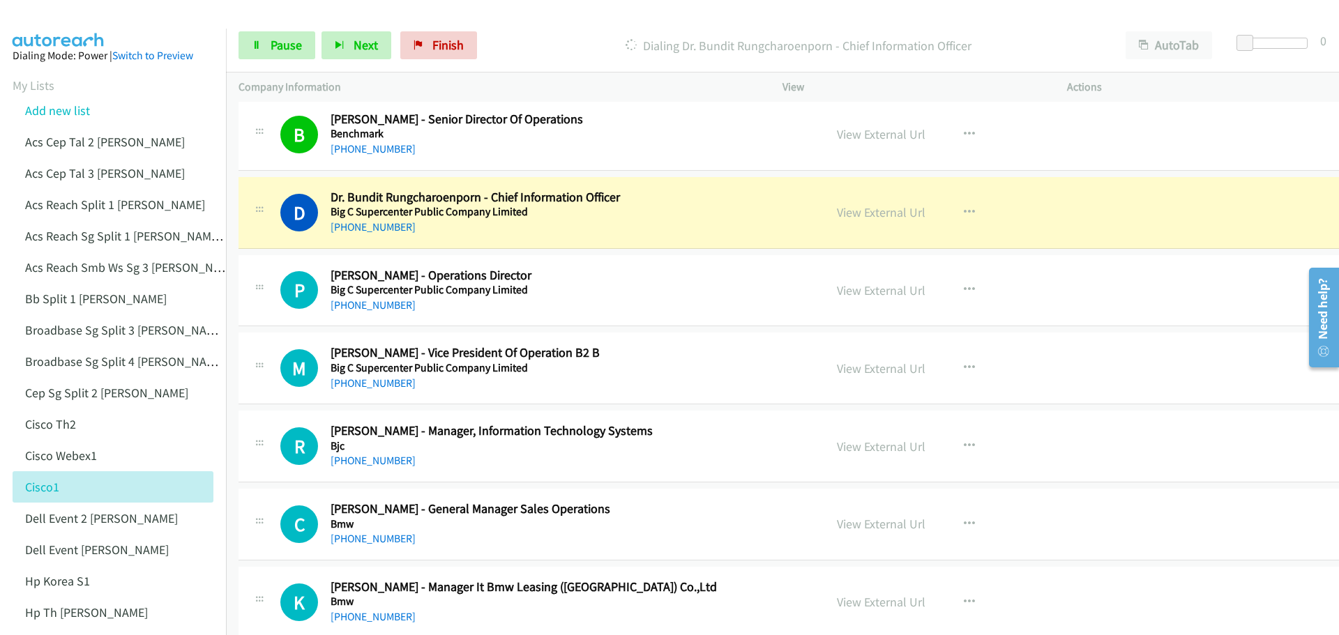
scroll to position [4044, 0]
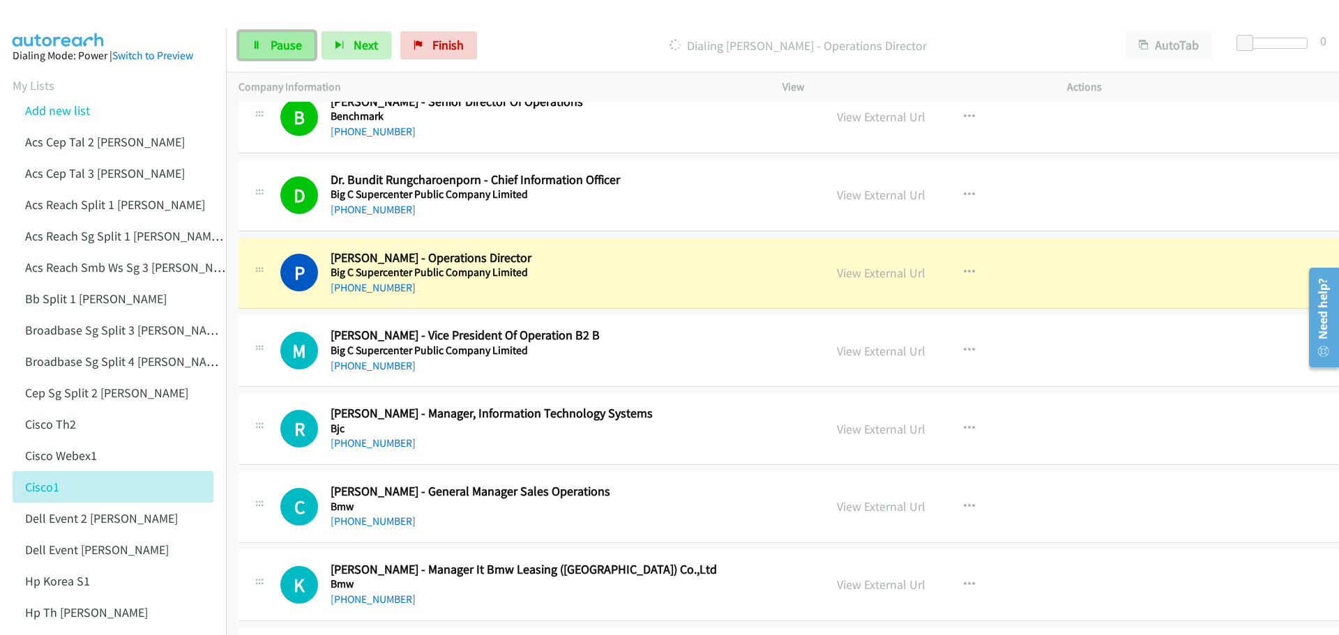
click at [289, 43] on span "Pause" at bounding box center [286, 45] width 31 height 16
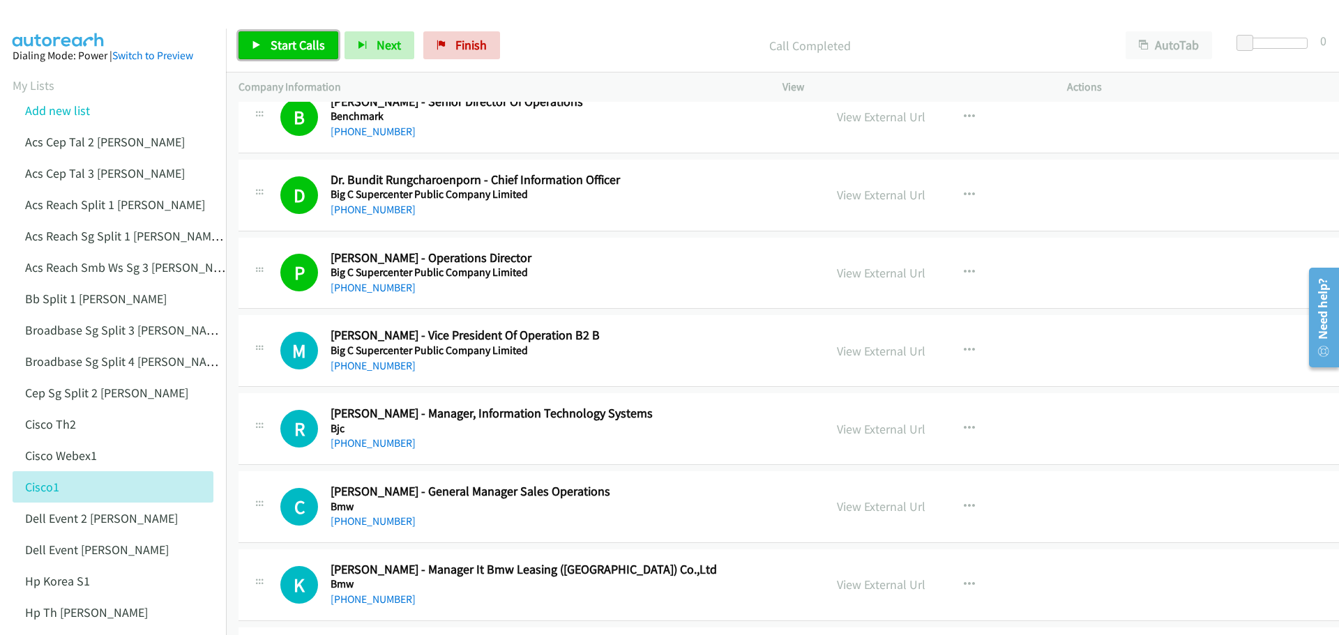
click at [288, 47] on span "Start Calls" at bounding box center [298, 45] width 54 height 16
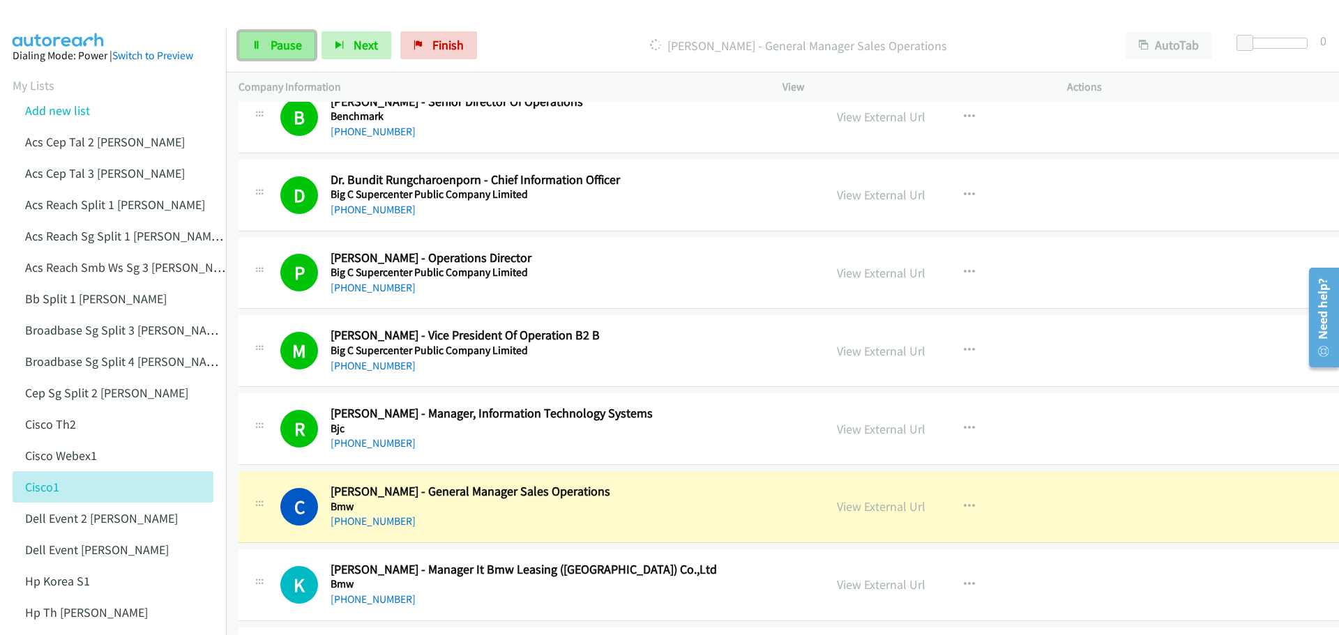
click at [295, 40] on span "Pause" at bounding box center [286, 45] width 31 height 16
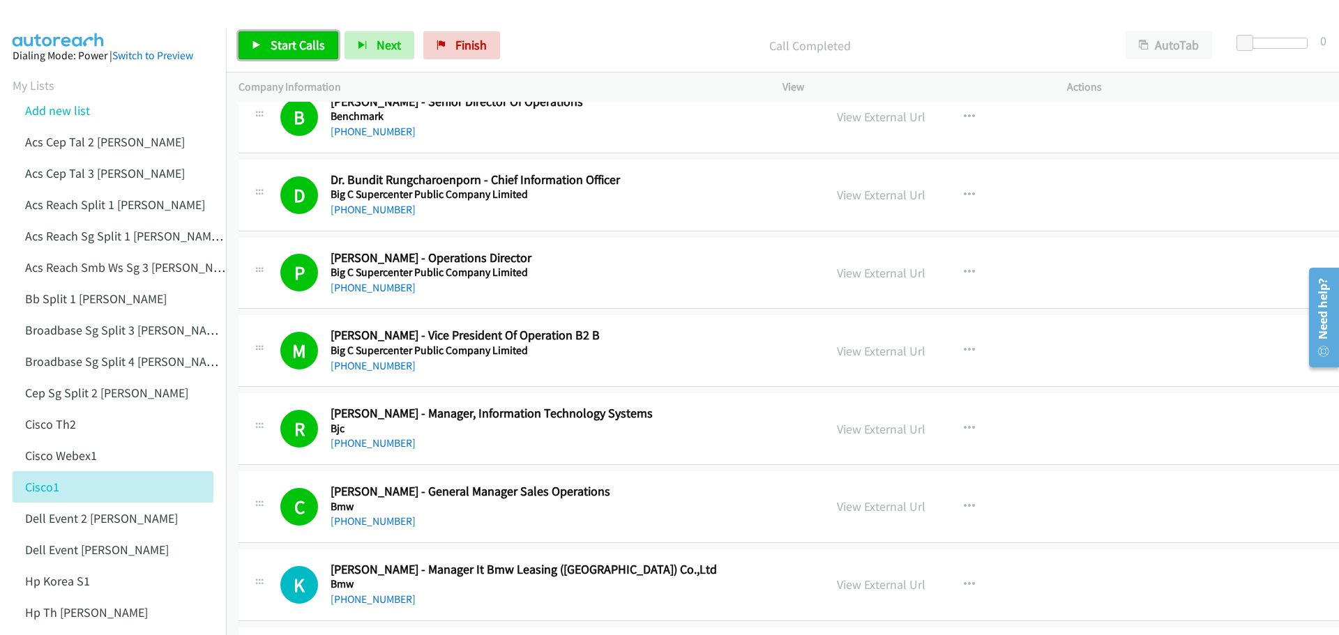
click at [304, 43] on span "Start Calls" at bounding box center [298, 45] width 54 height 16
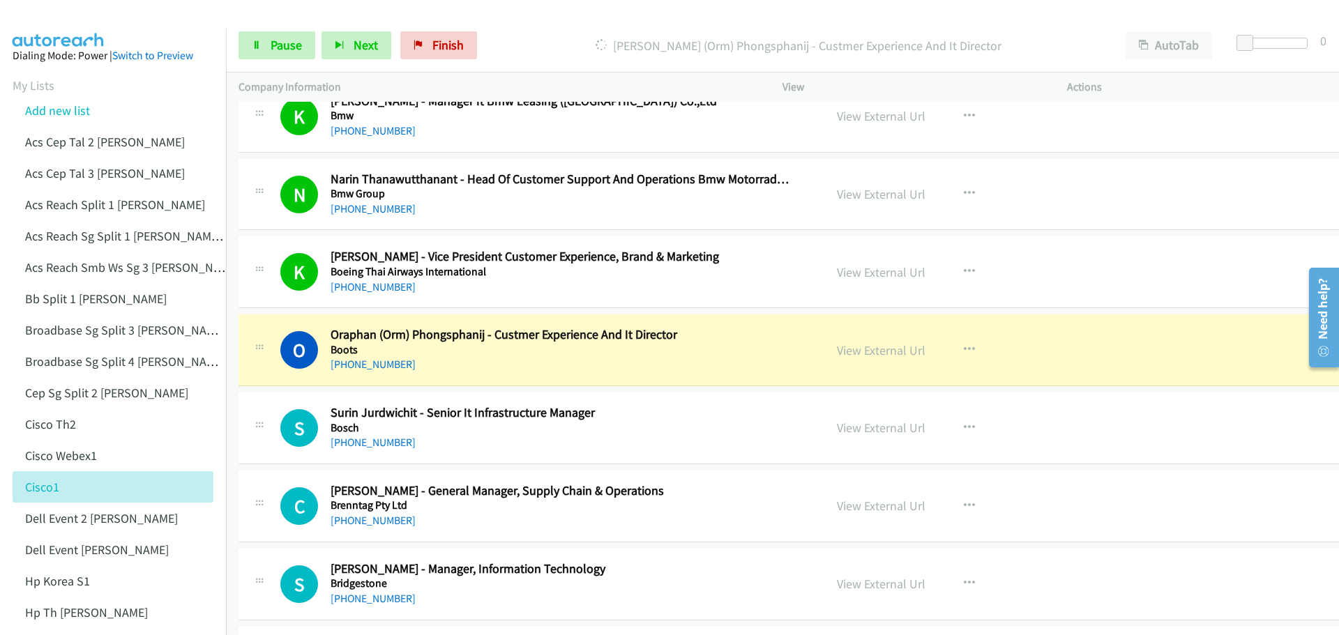
scroll to position [4532, 0]
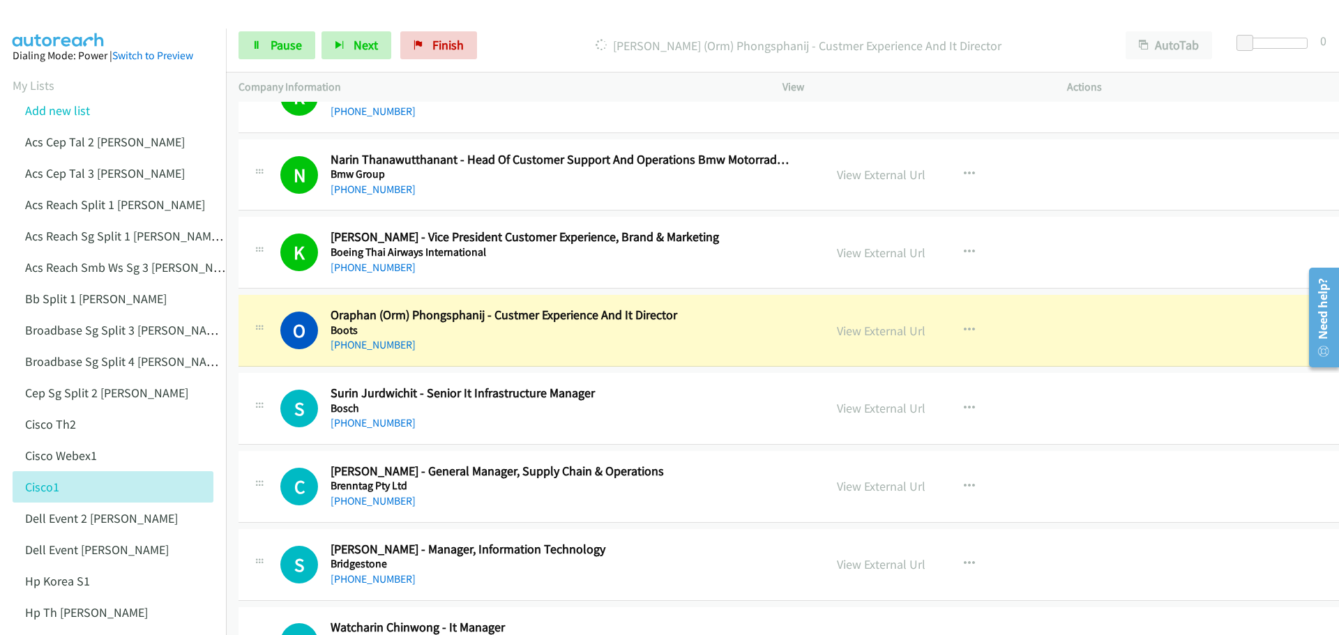
drag, startPoint x: 866, startPoint y: 291, endPoint x: 713, endPoint y: 287, distance: 152.8
click at [713, 287] on div "K Callback Scheduled [PERSON_NAME] - Vice President Customer Experience, Brand …" at bounding box center [798, 253] width 1121 height 72
click at [275, 36] on link "Pause" at bounding box center [276, 45] width 77 height 28
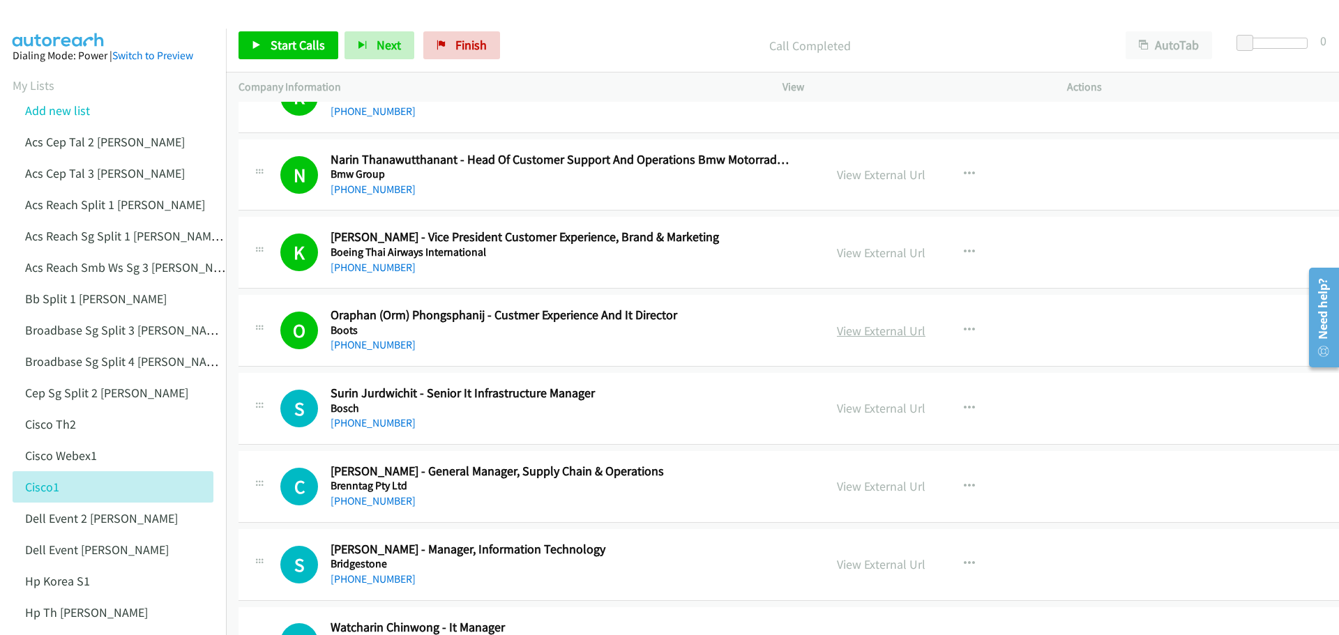
click at [876, 330] on link "View External Url" at bounding box center [881, 331] width 89 height 16
click at [287, 42] on span "Start Calls" at bounding box center [298, 45] width 54 height 16
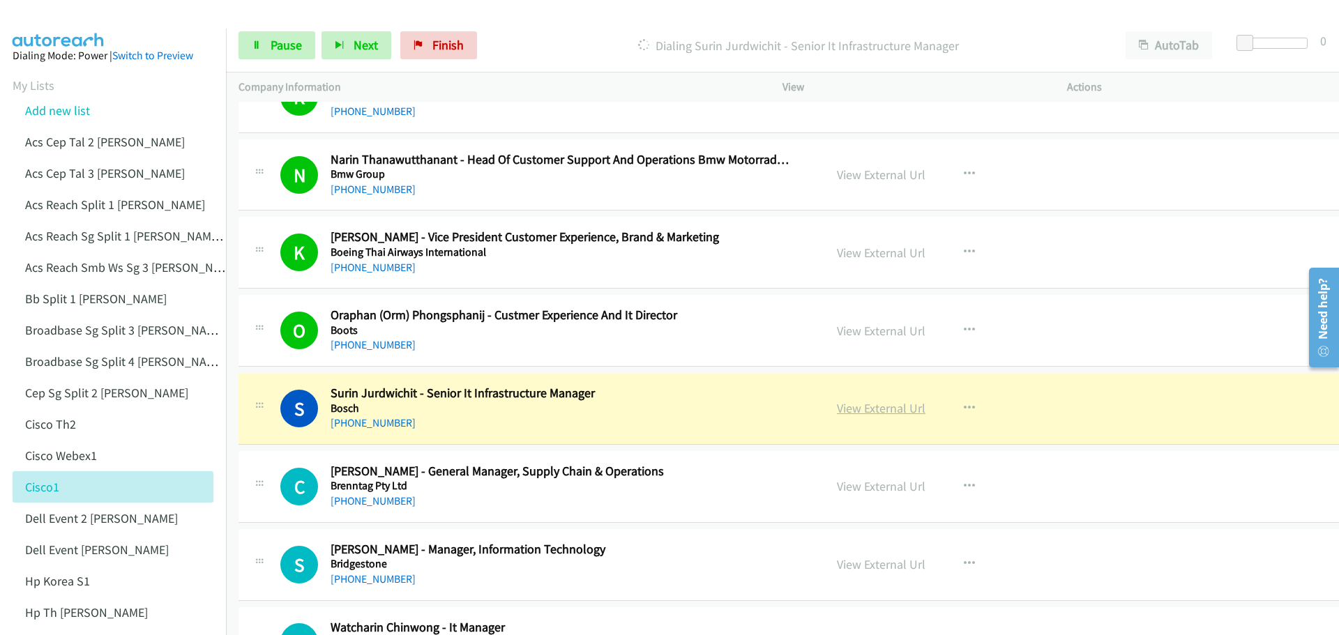
click at [860, 407] on link "View External Url" at bounding box center [881, 408] width 89 height 16
click at [294, 45] on span "Pause" at bounding box center [286, 45] width 31 height 16
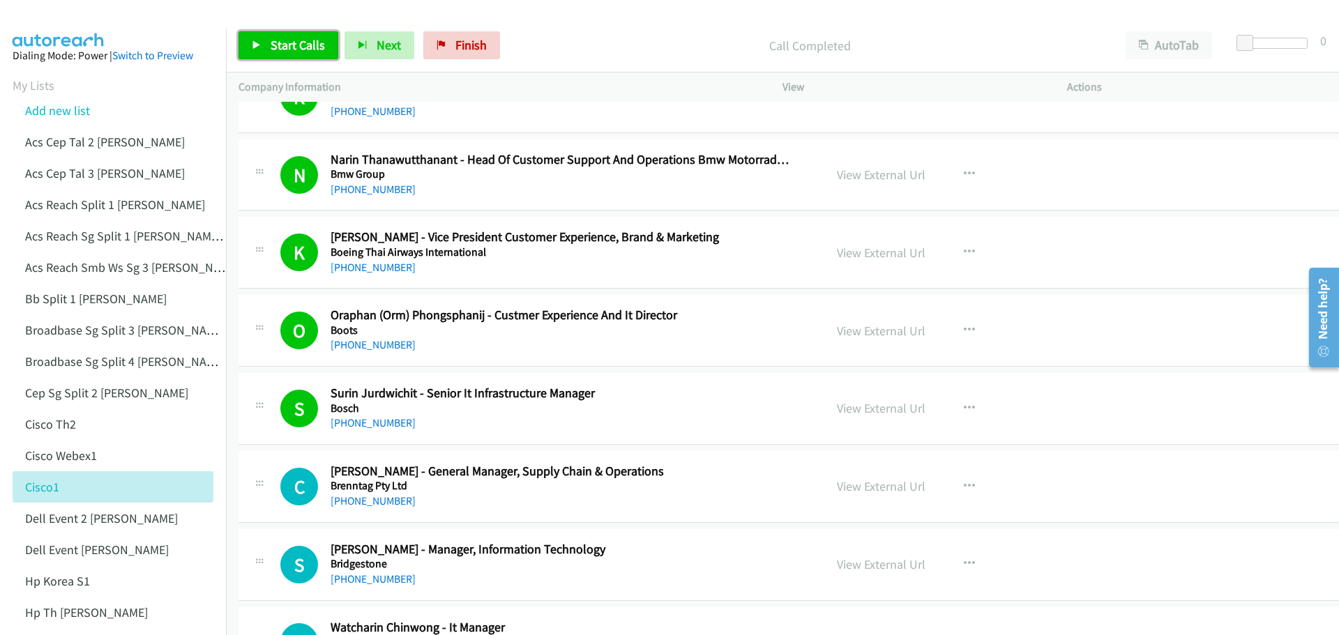
click at [303, 40] on span "Start Calls" at bounding box center [298, 45] width 54 height 16
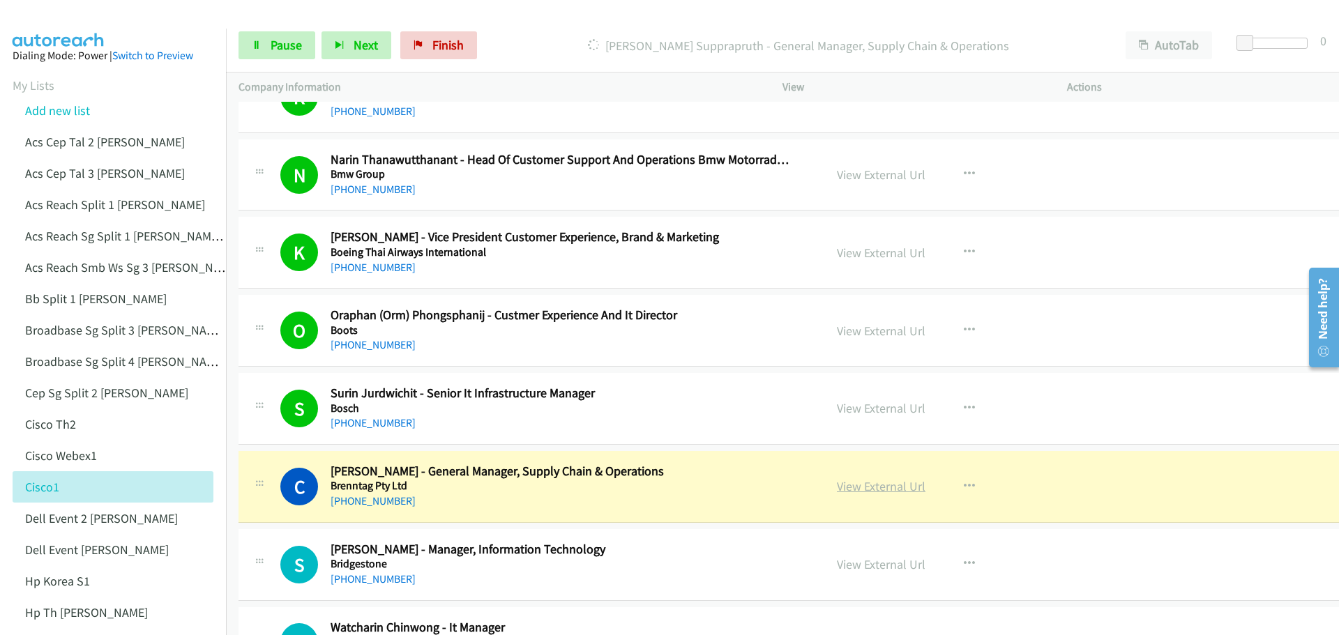
click at [870, 485] on link "View External Url" at bounding box center [881, 486] width 89 height 16
click at [286, 41] on span "Pause" at bounding box center [286, 45] width 31 height 16
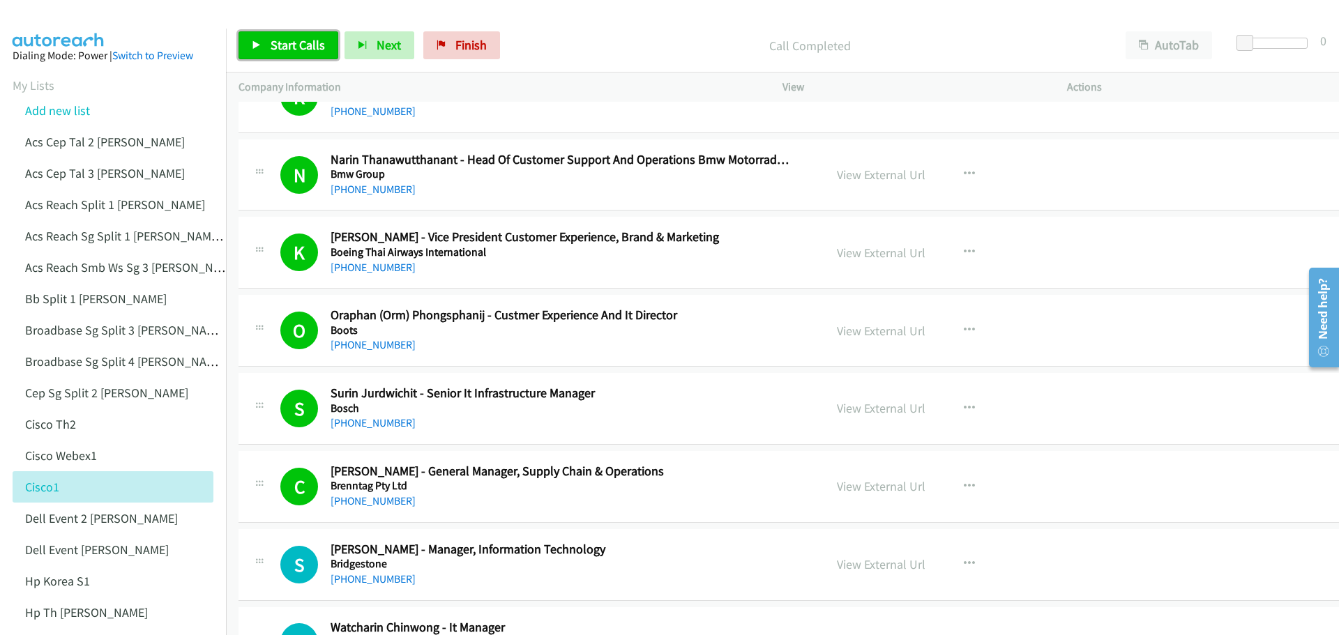
click at [294, 40] on span "Start Calls" at bounding box center [298, 45] width 54 height 16
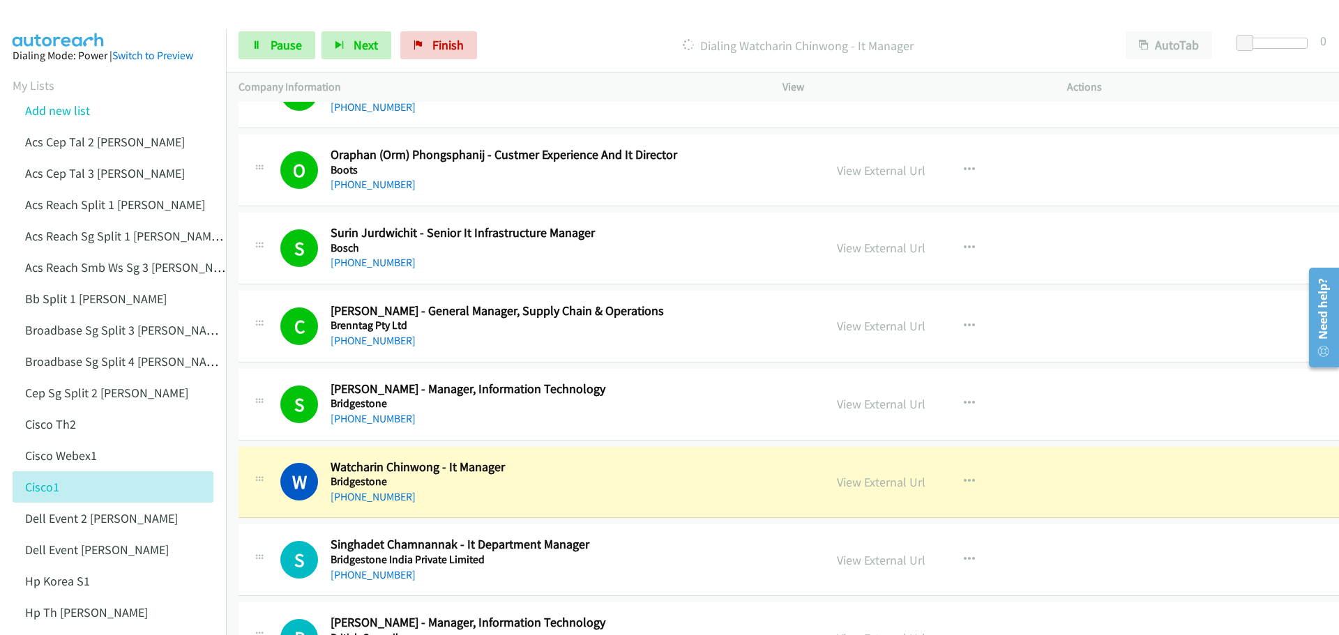
scroll to position [4811, 0]
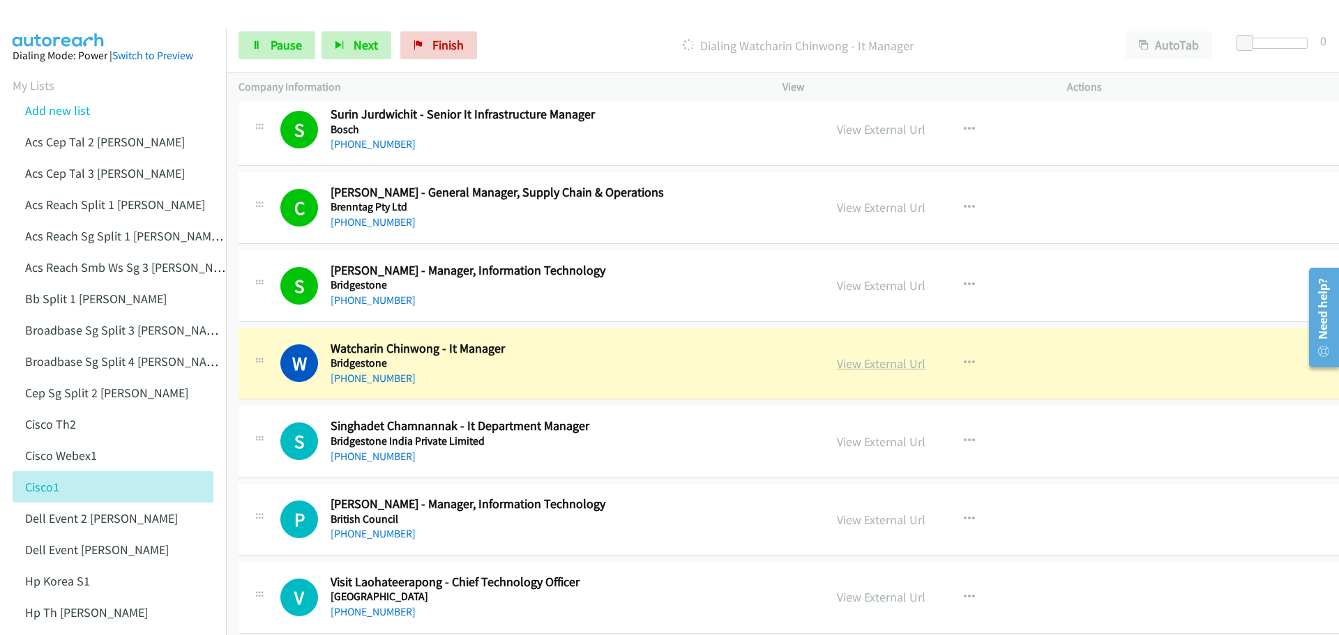
click at [866, 360] on link "View External Url" at bounding box center [881, 364] width 89 height 16
click at [287, 43] on span "Pause" at bounding box center [286, 45] width 31 height 16
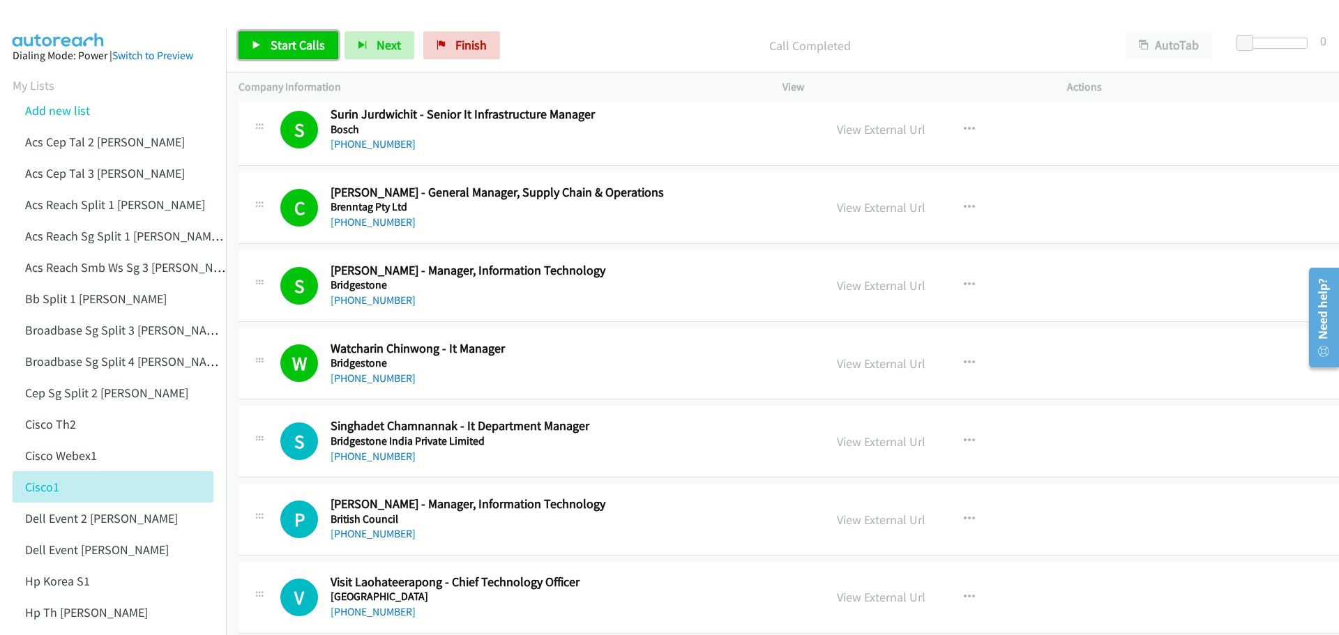
click at [271, 38] on span "Start Calls" at bounding box center [298, 45] width 54 height 16
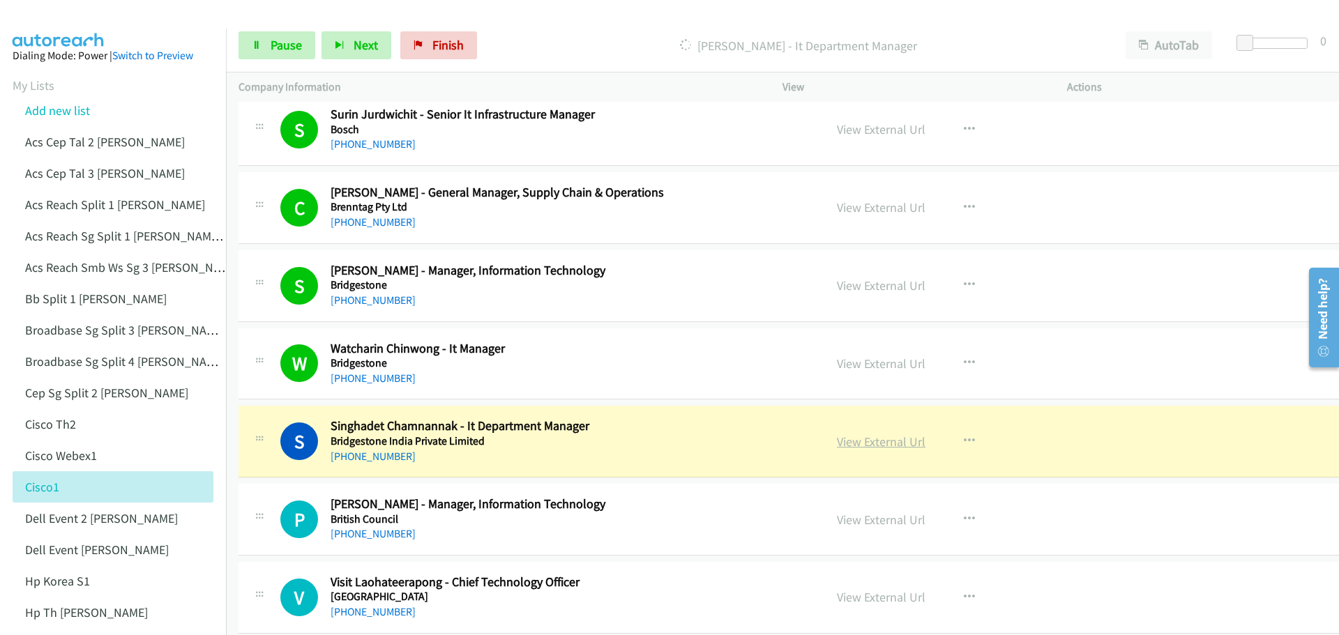
click at [859, 443] on link "View External Url" at bounding box center [881, 442] width 89 height 16
click at [287, 42] on span "Pause" at bounding box center [286, 45] width 31 height 16
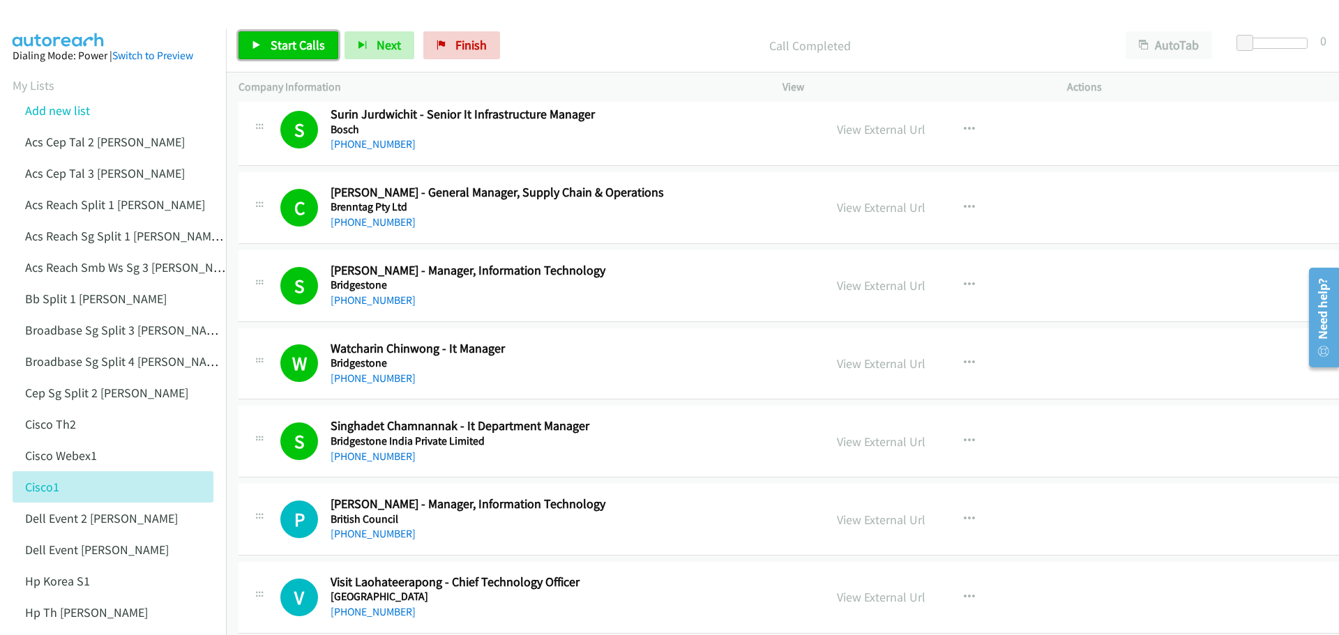
click at [314, 42] on span "Start Calls" at bounding box center [298, 45] width 54 height 16
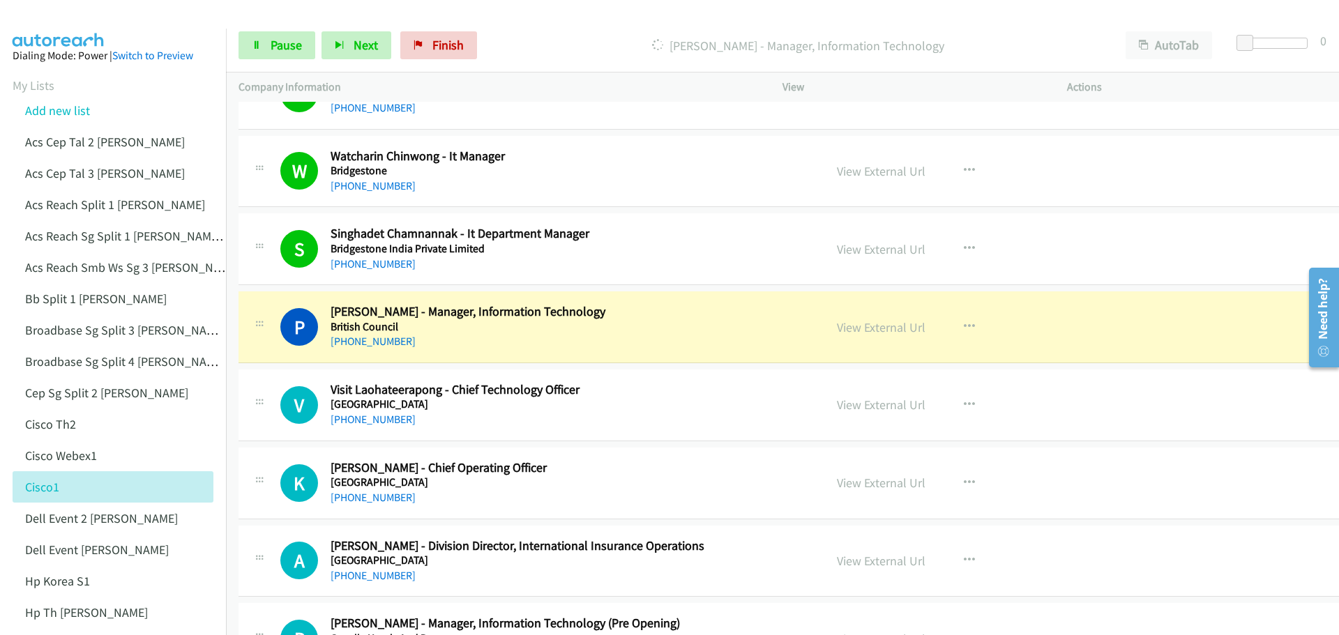
scroll to position [5021, 0]
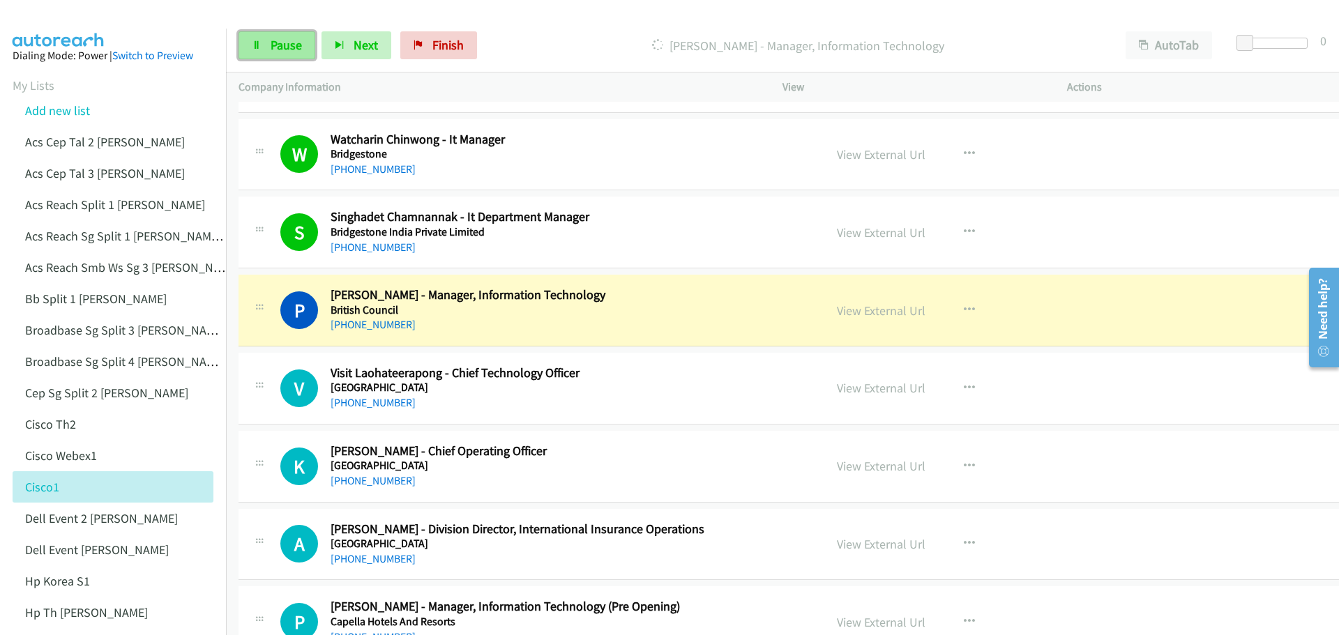
click at [275, 47] on span "Pause" at bounding box center [286, 45] width 31 height 16
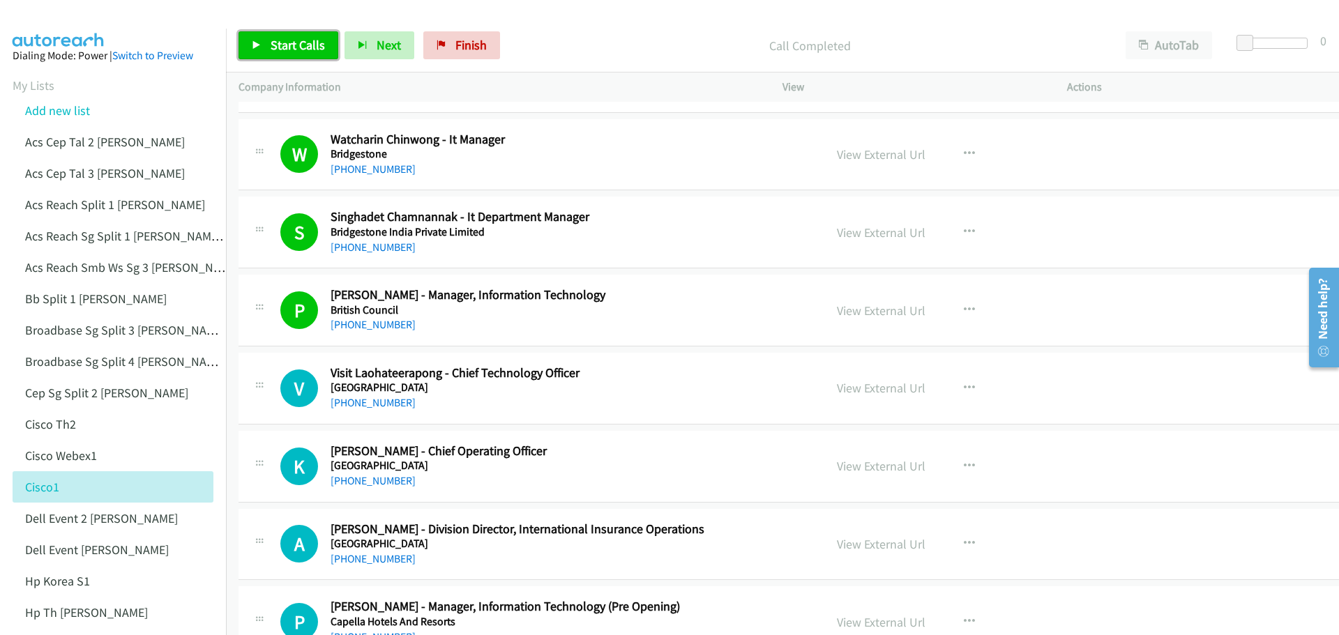
click at [282, 38] on span "Start Calls" at bounding box center [298, 45] width 54 height 16
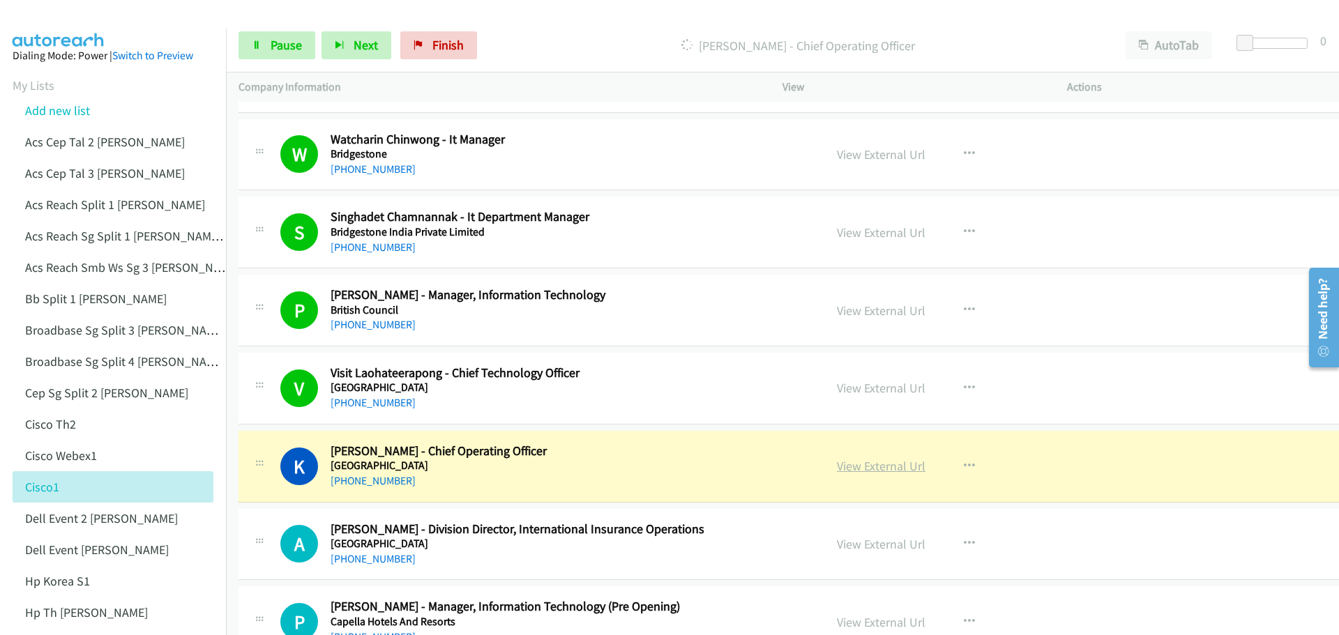
click at [881, 460] on link "View External Url" at bounding box center [881, 466] width 89 height 16
click at [289, 38] on span "Pause" at bounding box center [286, 45] width 31 height 16
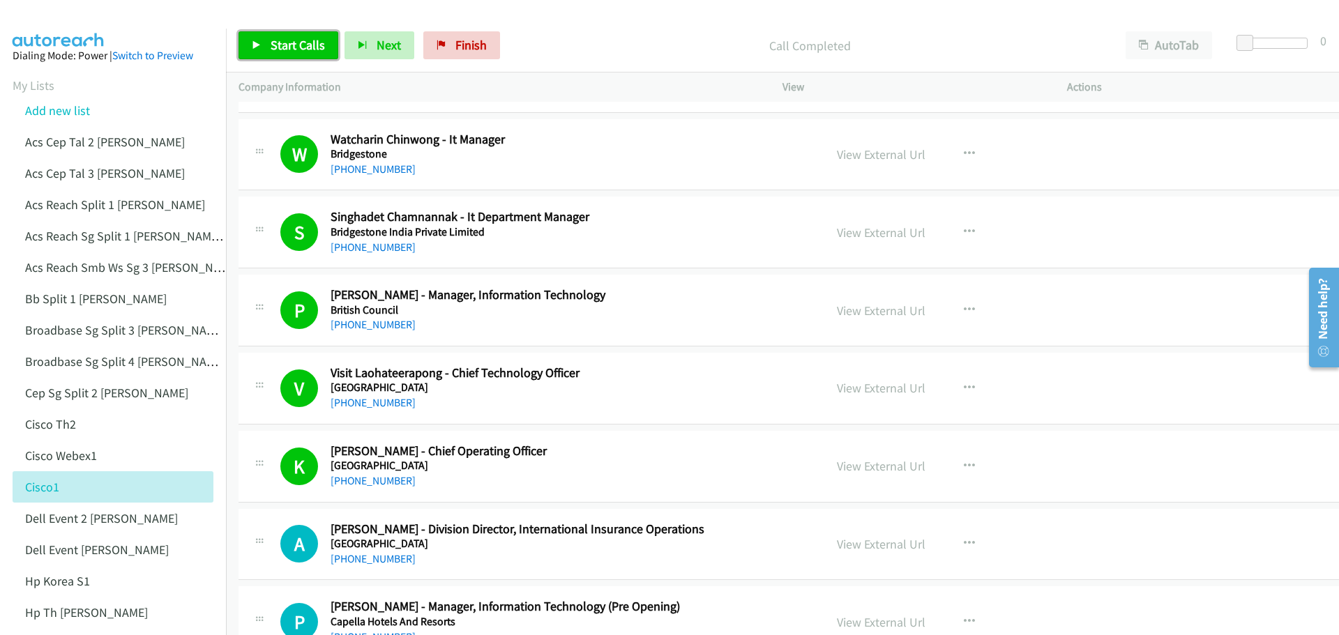
click at [292, 45] on span "Start Calls" at bounding box center [298, 45] width 54 height 16
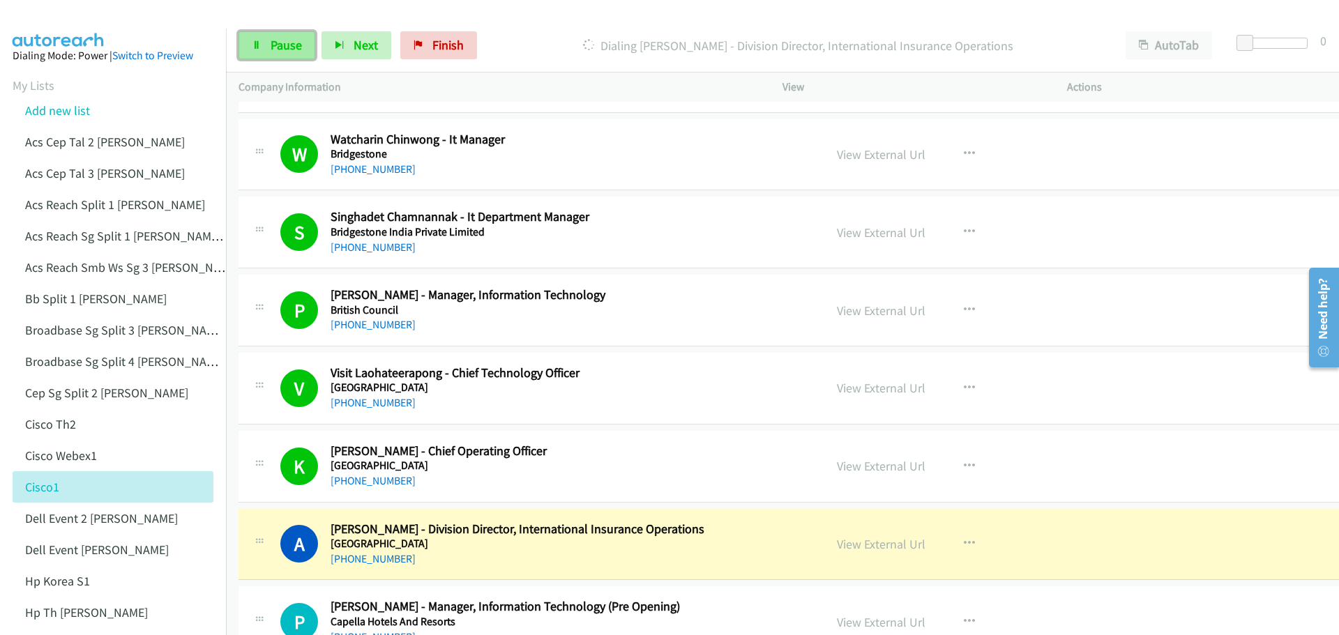
click at [289, 38] on span "Pause" at bounding box center [286, 45] width 31 height 16
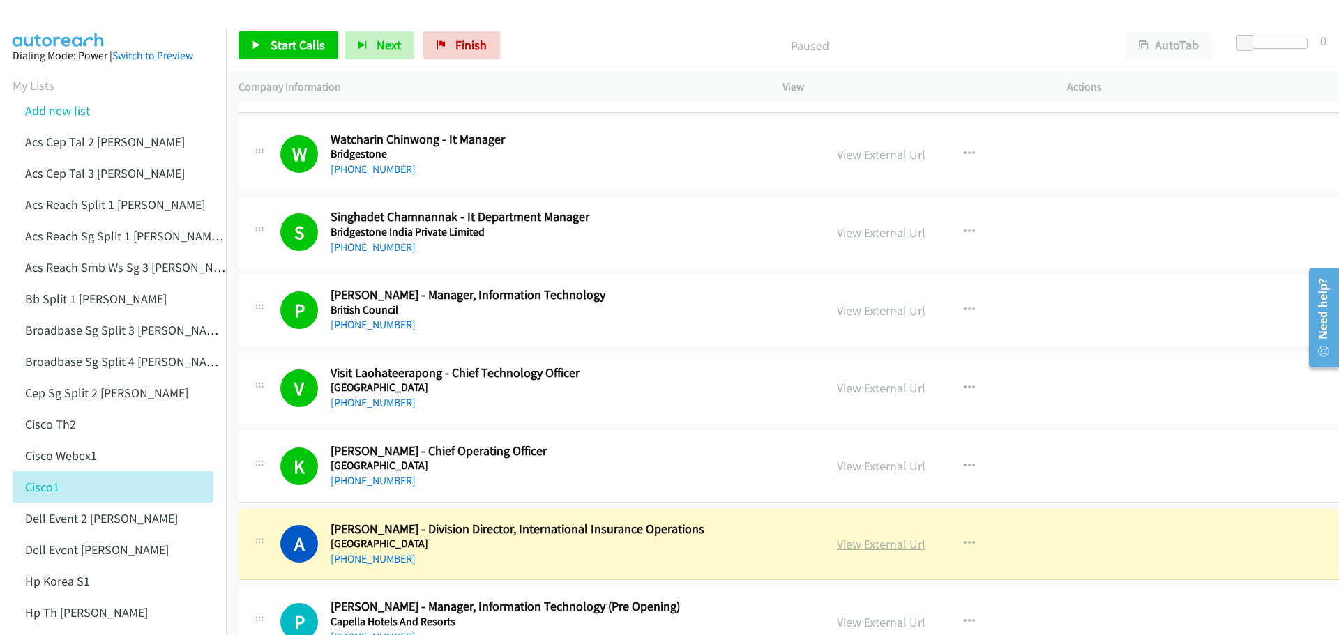
click at [851, 546] on link "View External Url" at bounding box center [881, 544] width 89 height 16
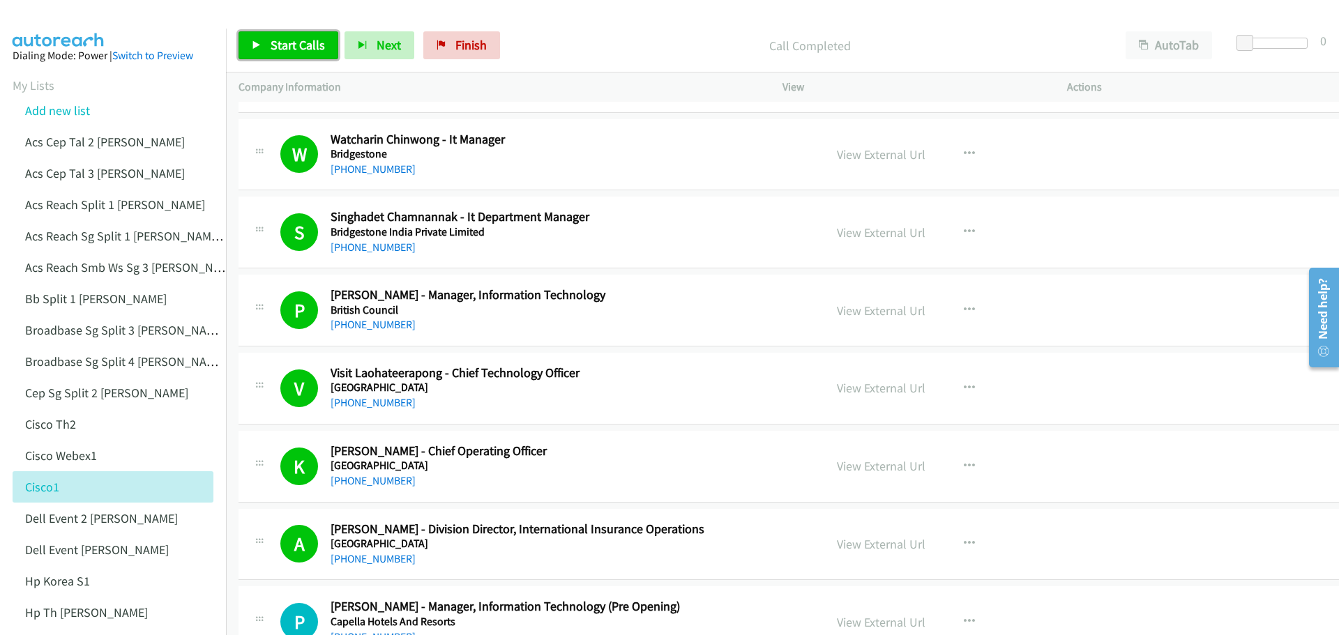
click at [305, 48] on span "Start Calls" at bounding box center [298, 45] width 54 height 16
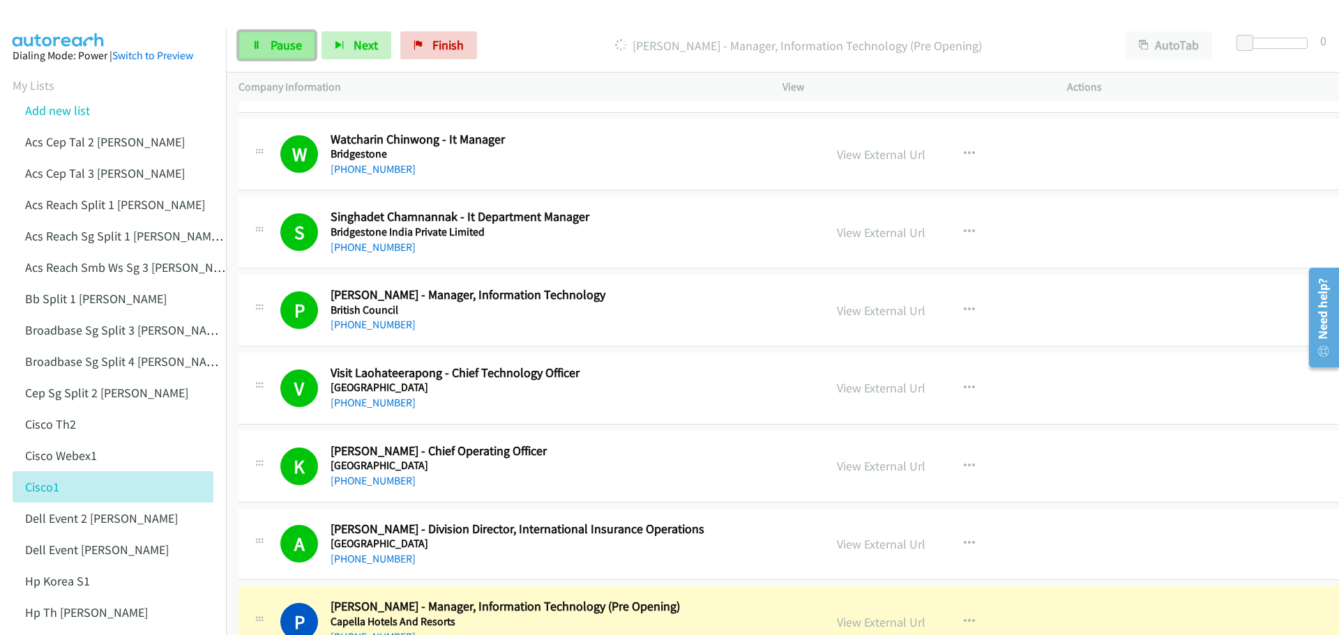
click at [282, 37] on span "Pause" at bounding box center [286, 45] width 31 height 16
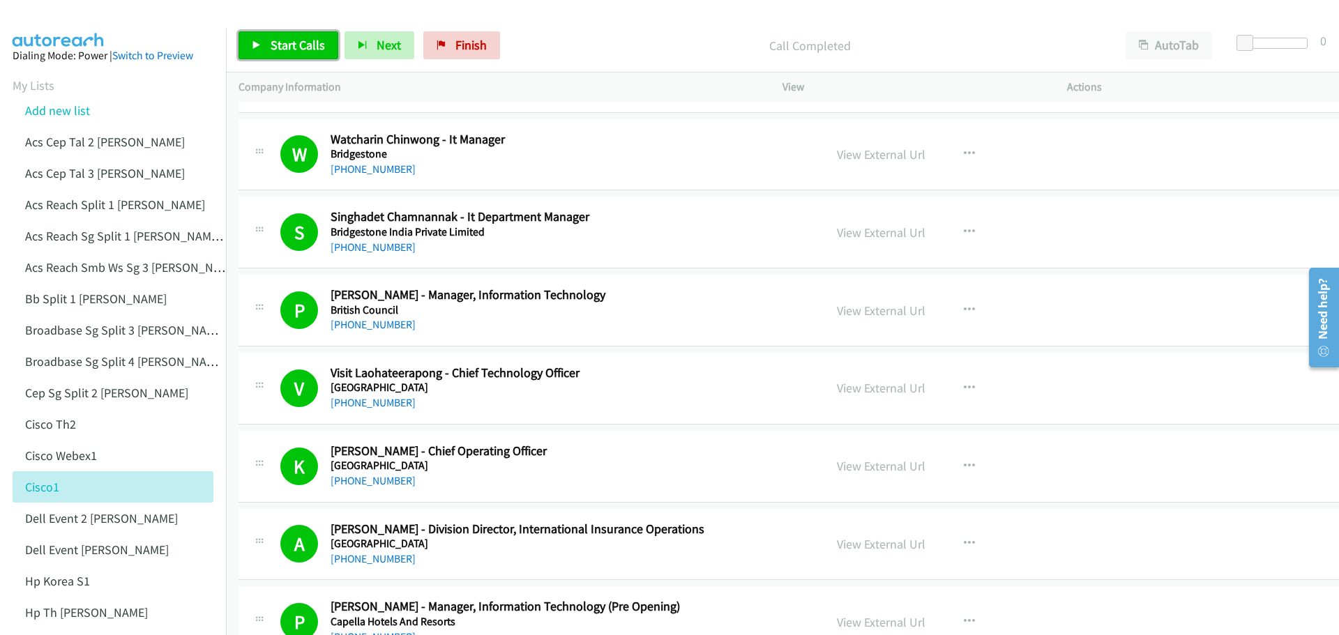
click at [281, 45] on span "Start Calls" at bounding box center [298, 45] width 54 height 16
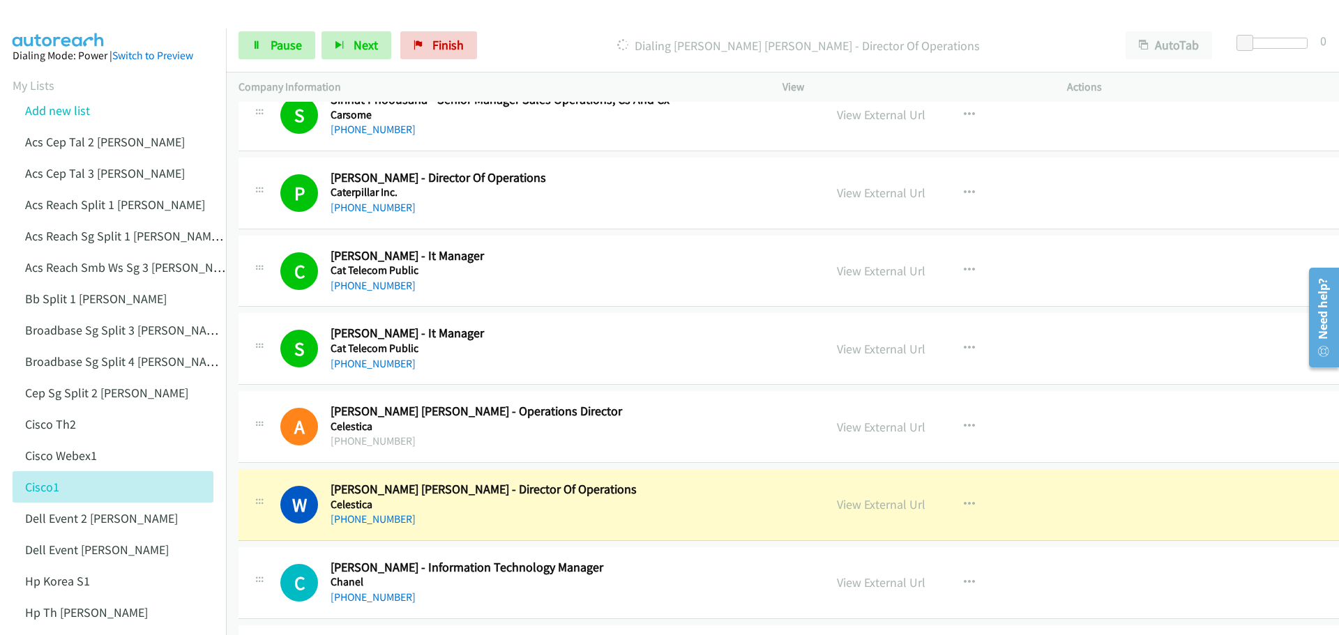
scroll to position [5718, 0]
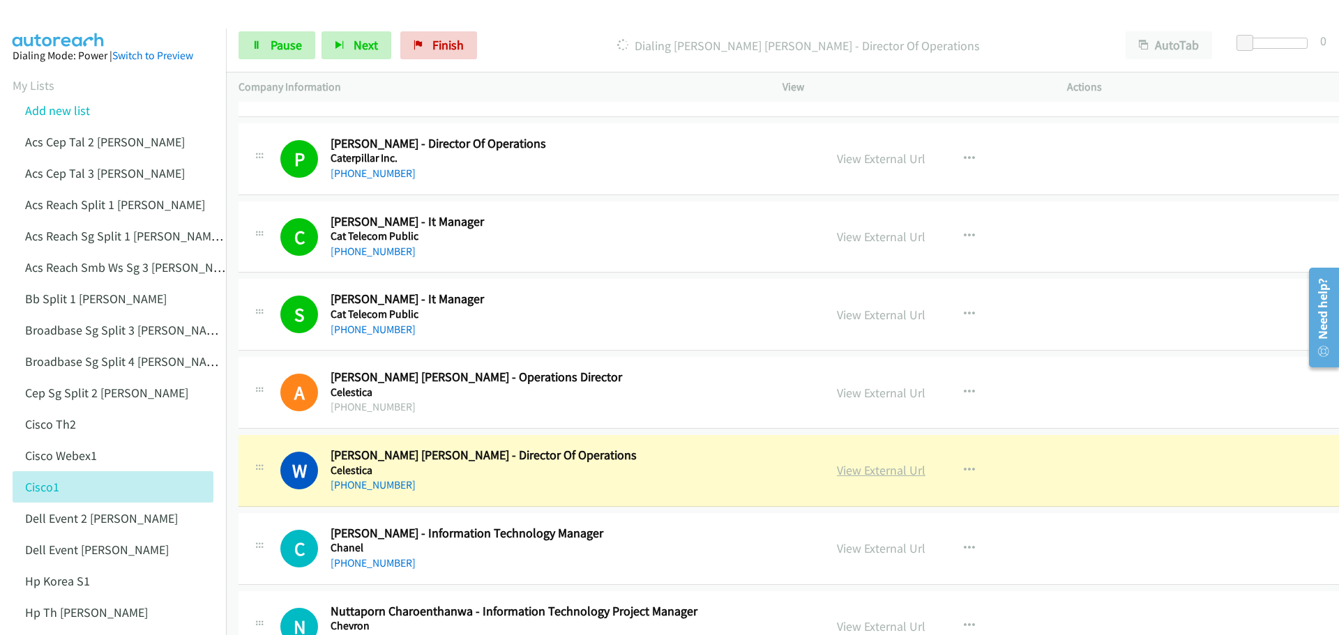
click at [858, 472] on link "View External Url" at bounding box center [881, 470] width 89 height 16
click at [298, 52] on span "Pause" at bounding box center [286, 45] width 31 height 16
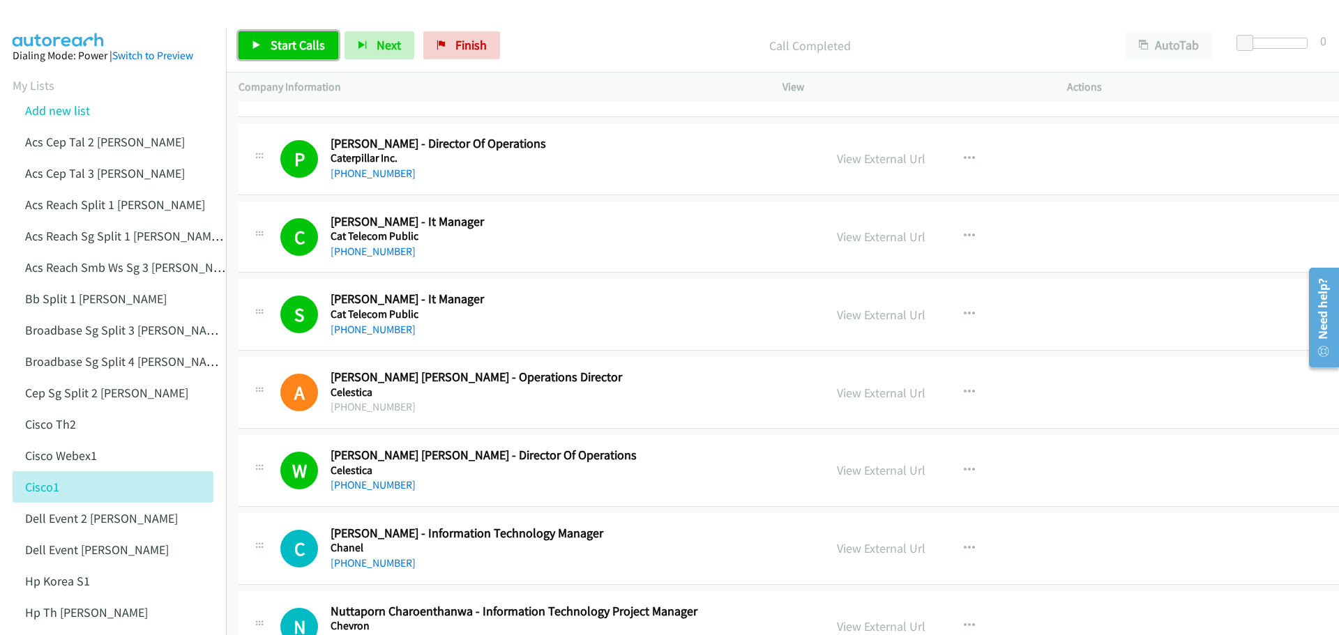
click at [279, 50] on span "Start Calls" at bounding box center [298, 45] width 54 height 16
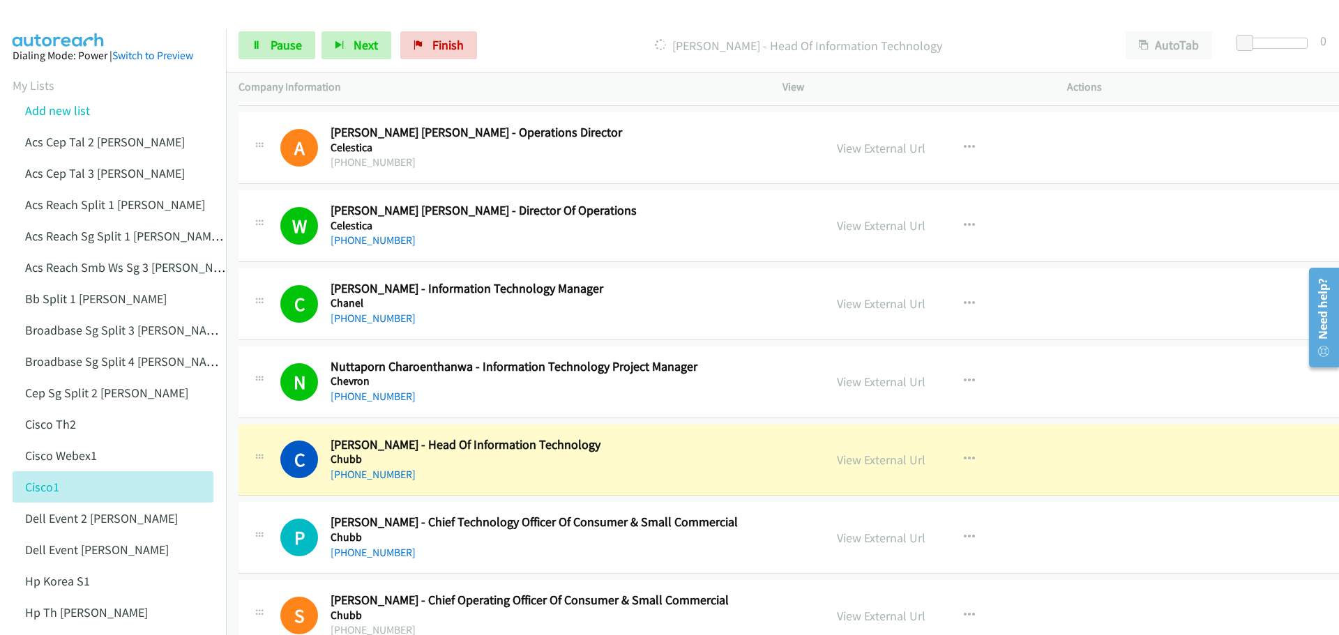
scroll to position [5997, 0]
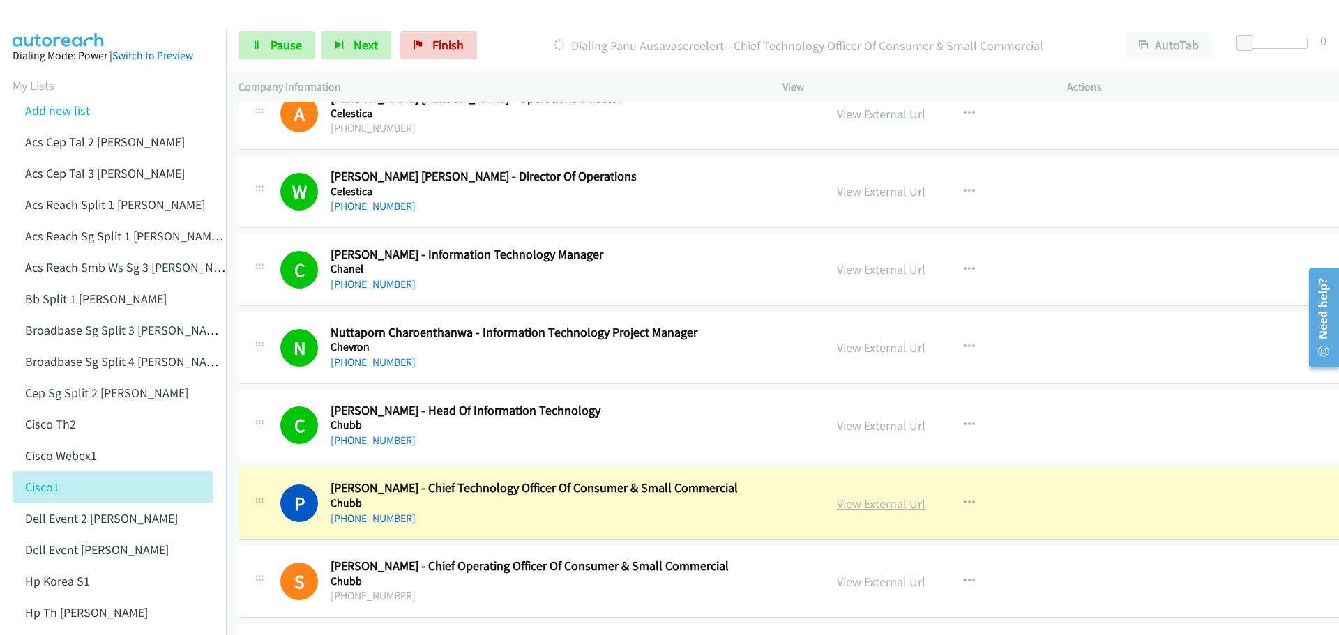
click at [865, 502] on link "View External Url" at bounding box center [881, 504] width 89 height 16
click at [282, 53] on link "Pause" at bounding box center [276, 45] width 77 height 28
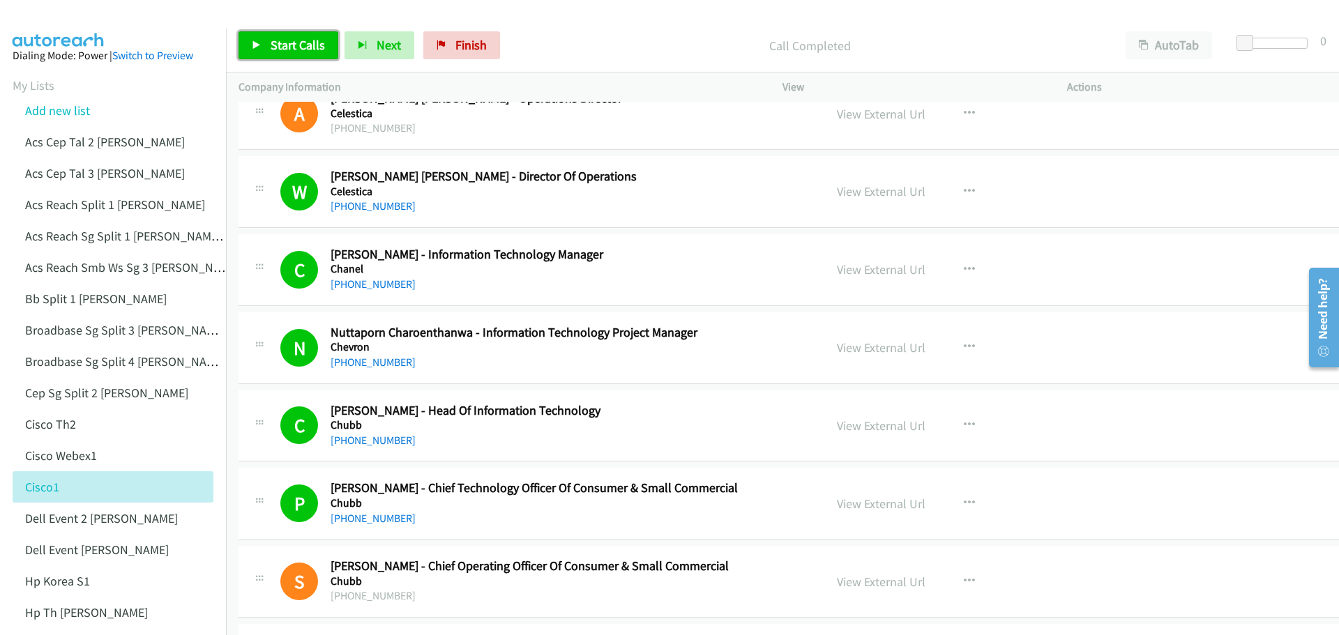
click at [308, 45] on span "Start Calls" at bounding box center [298, 45] width 54 height 16
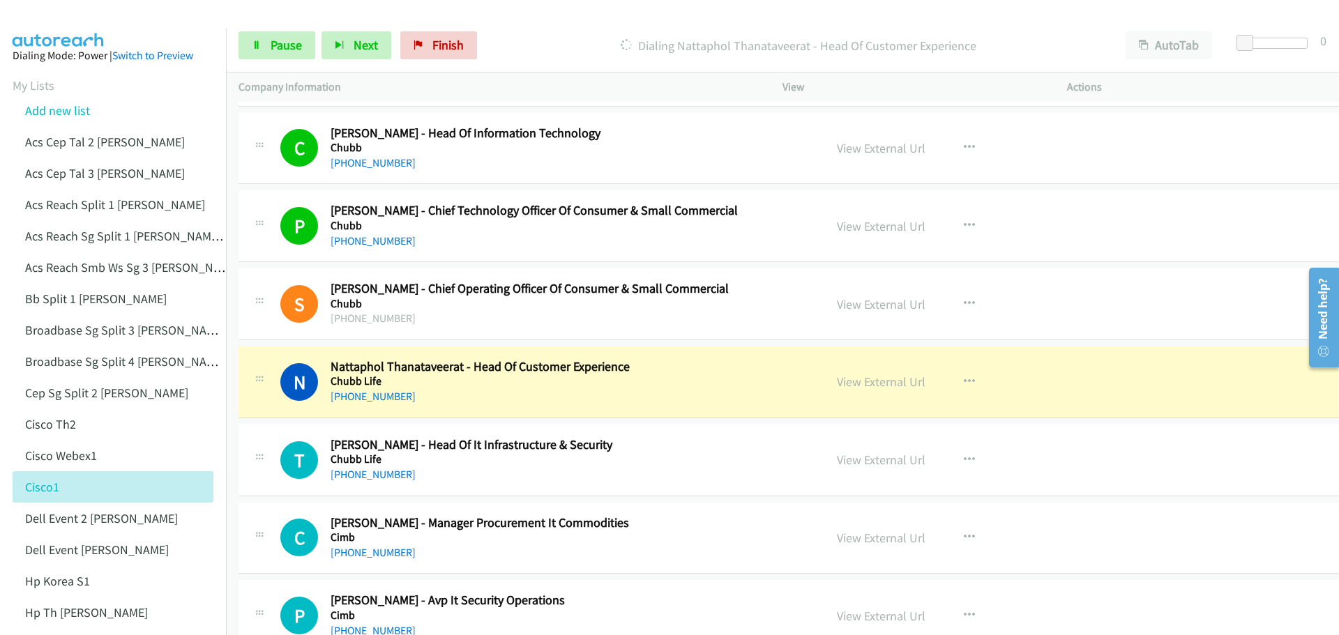
scroll to position [6276, 0]
click at [865, 379] on link "View External Url" at bounding box center [881, 380] width 89 height 16
click at [281, 56] on link "Pause" at bounding box center [276, 45] width 77 height 28
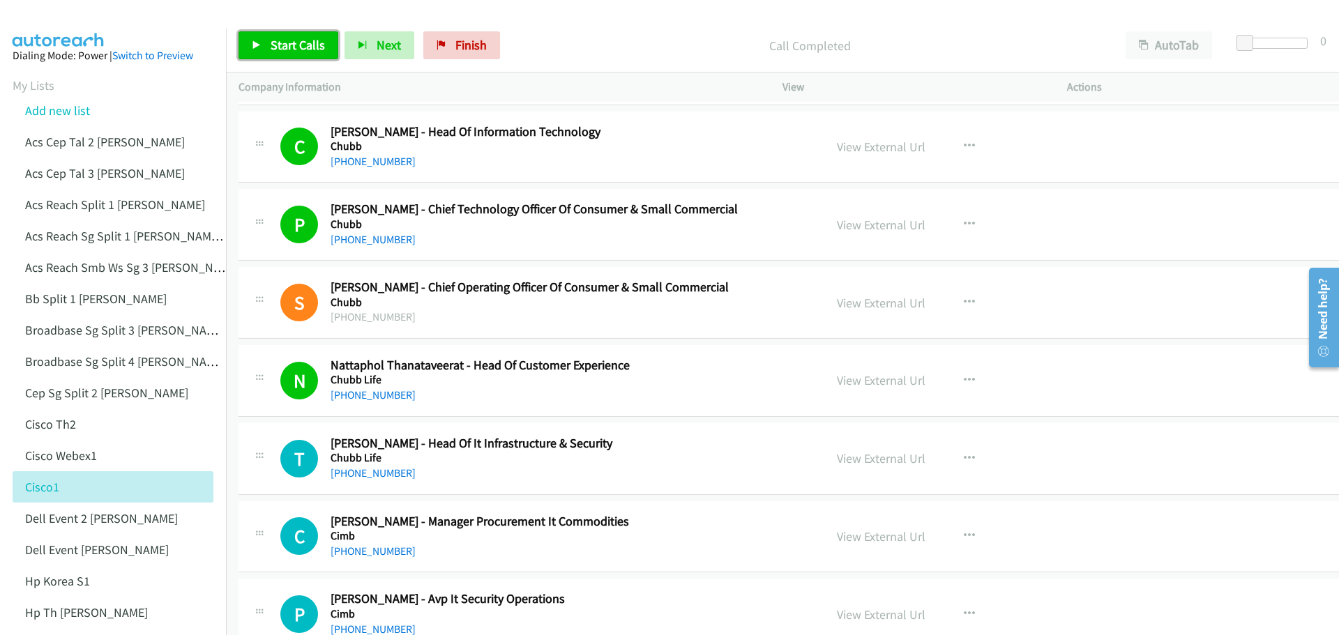
click at [299, 38] on span "Start Calls" at bounding box center [298, 45] width 54 height 16
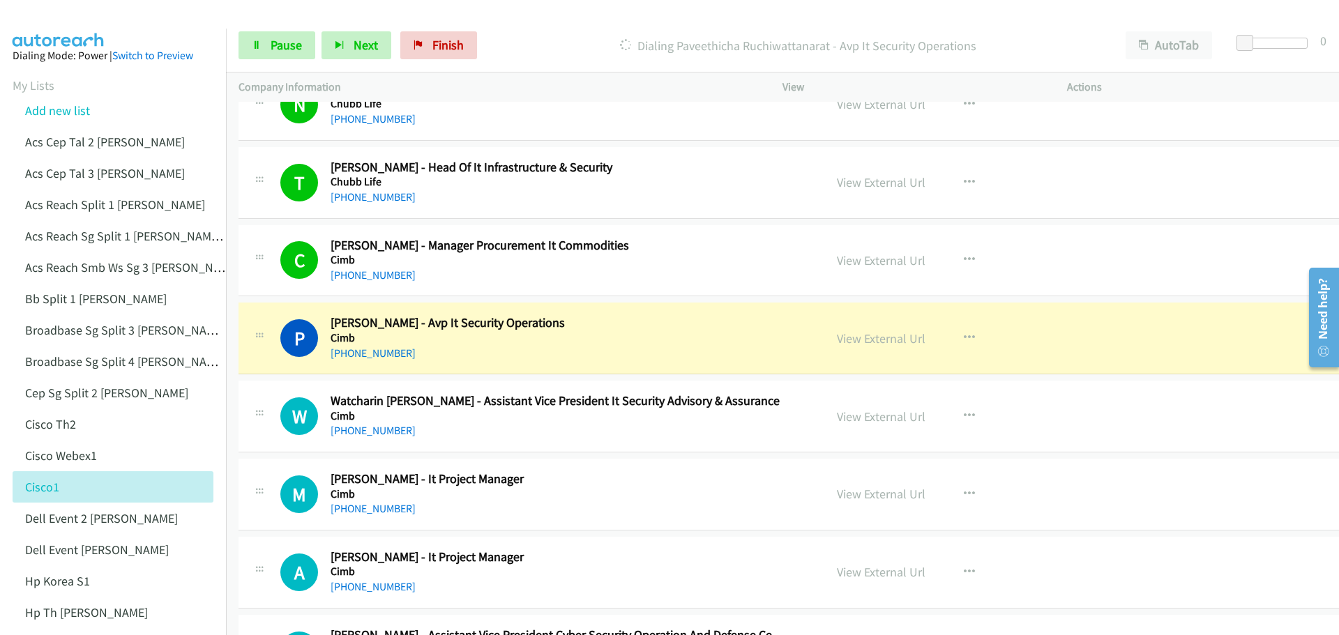
scroll to position [6555, 0]
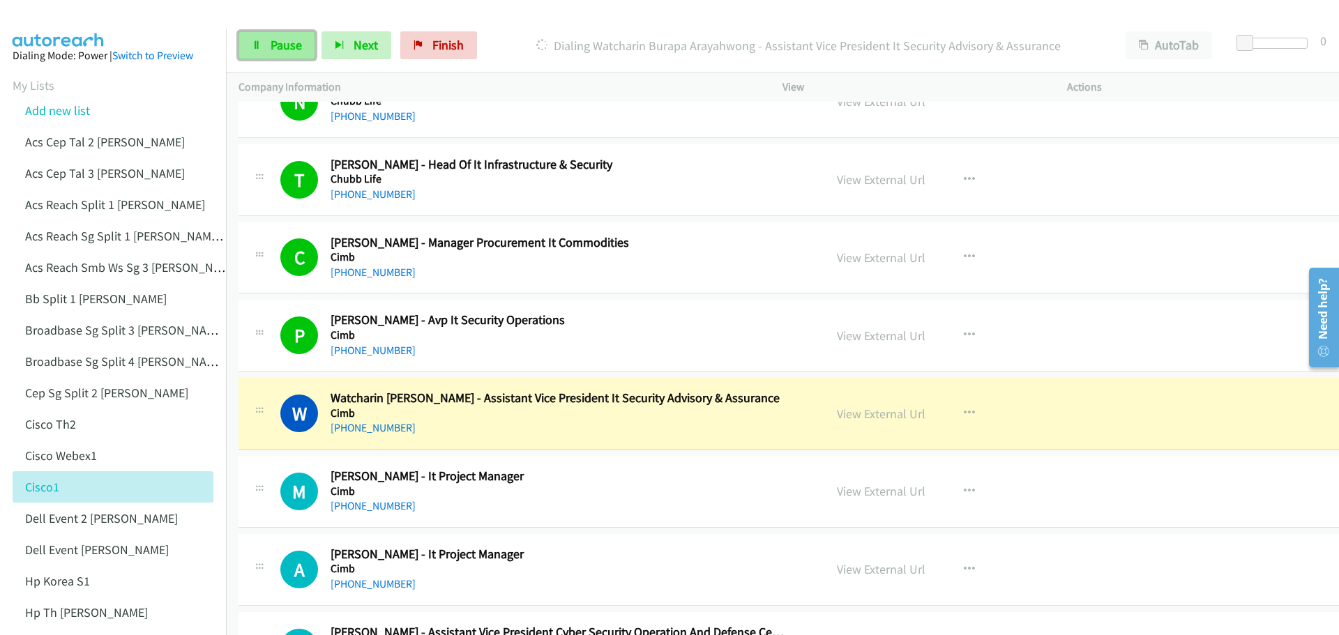
click at [289, 45] on span "Pause" at bounding box center [286, 45] width 31 height 16
